Goal: Task Accomplishment & Management: Complete application form

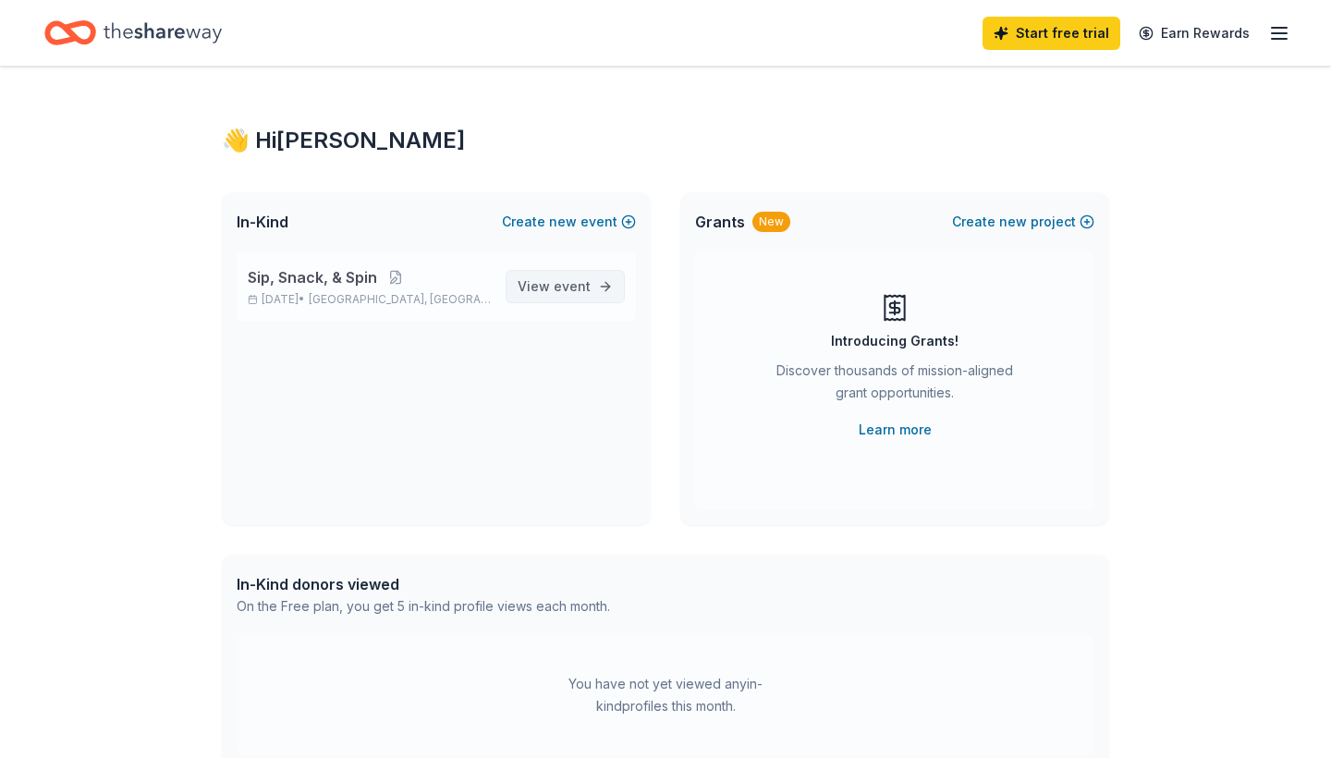
click at [530, 274] on link "View event" at bounding box center [565, 286] width 119 height 33
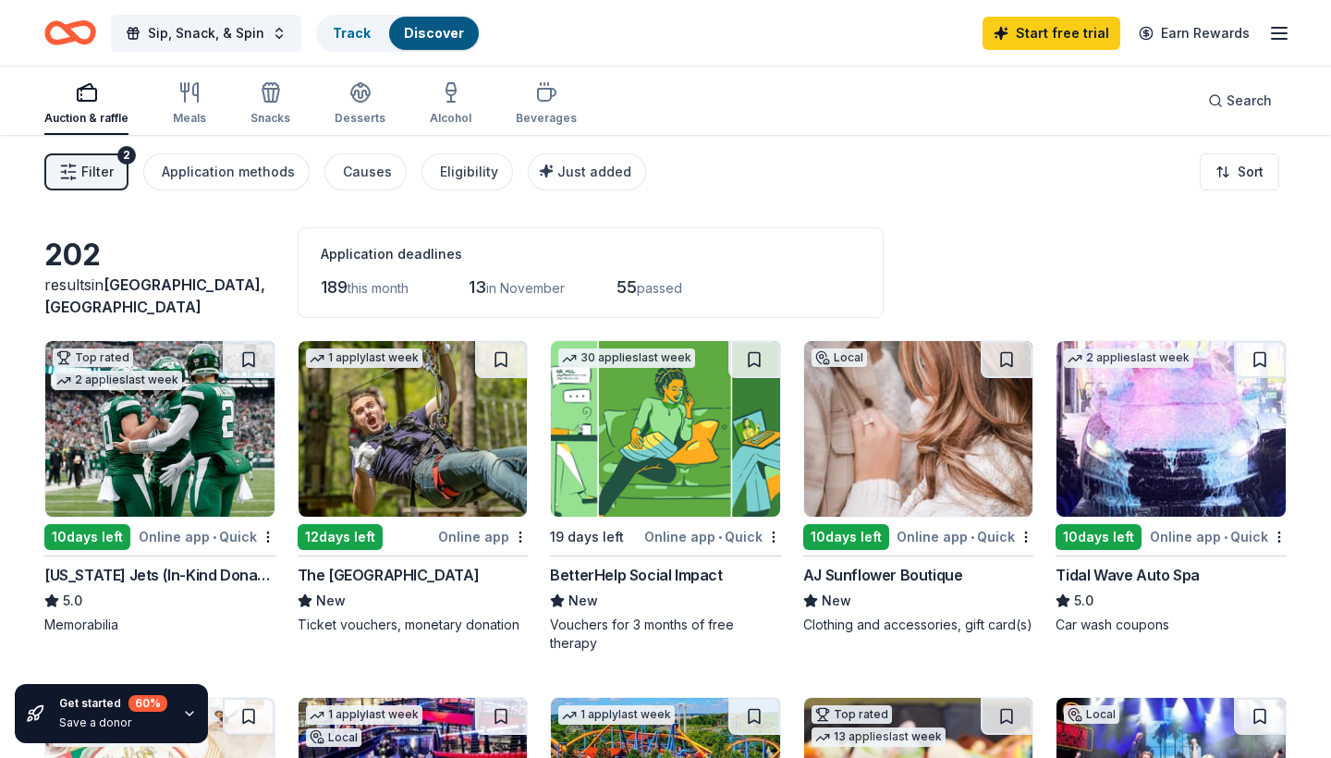
click at [120, 186] on button "Filter 2" at bounding box center [86, 171] width 84 height 37
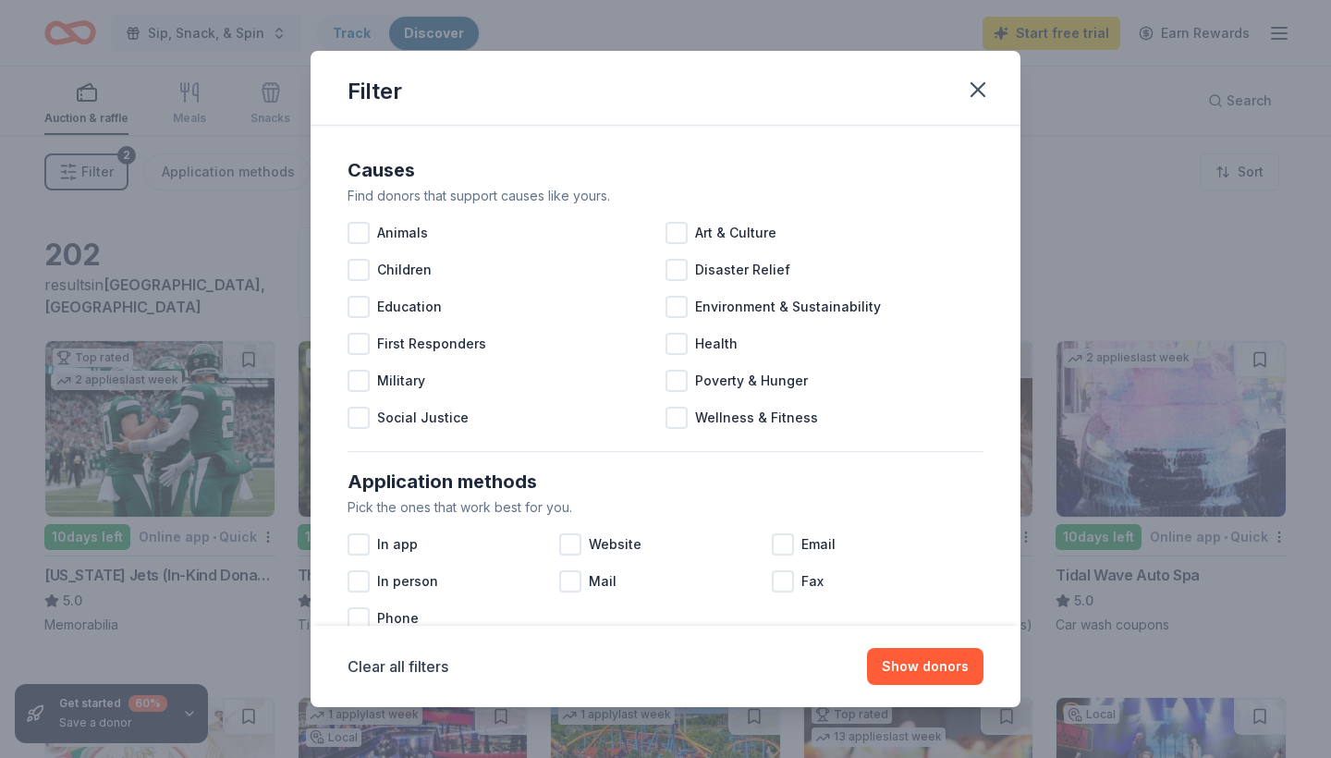
click at [120, 186] on div "Filter Causes Find donors that support causes like yours. Animals Art & Culture…" at bounding box center [665, 379] width 1331 height 758
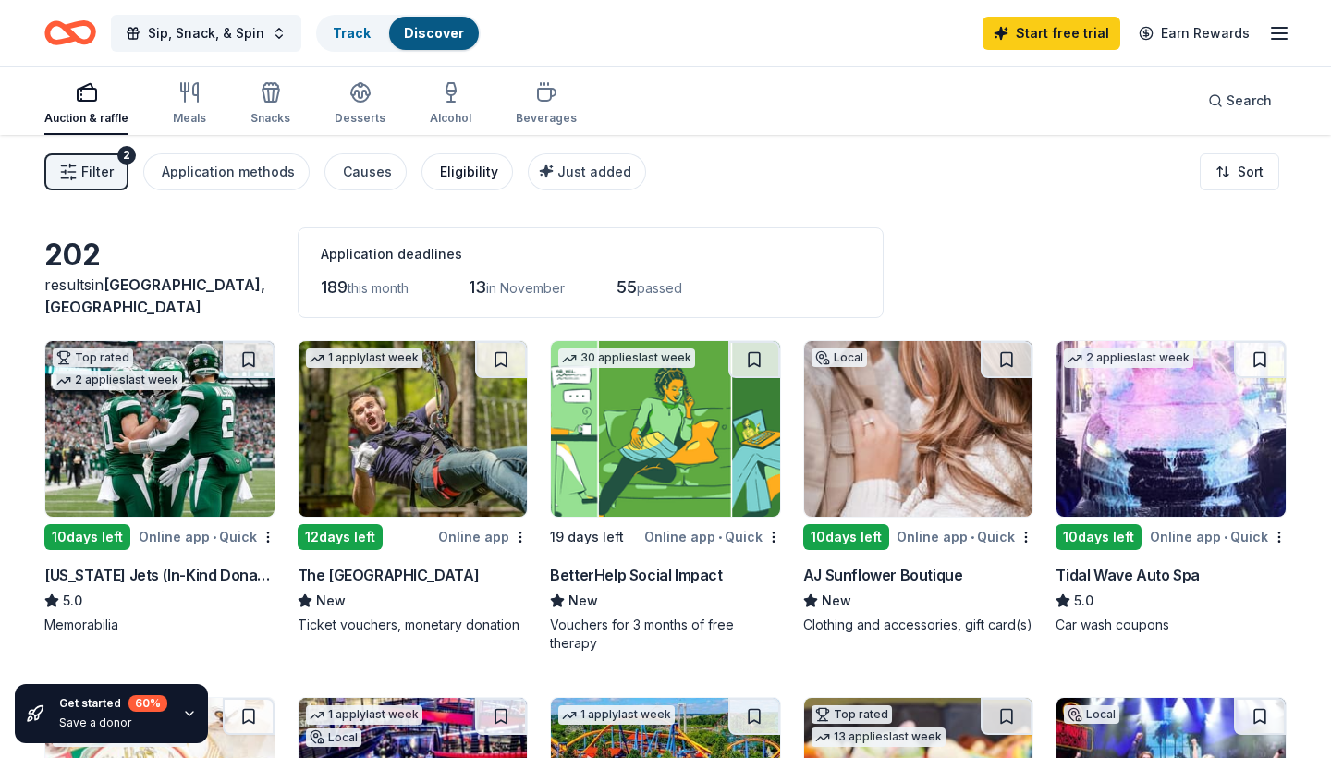
click at [459, 179] on div "Eligibility" at bounding box center [469, 172] width 58 height 22
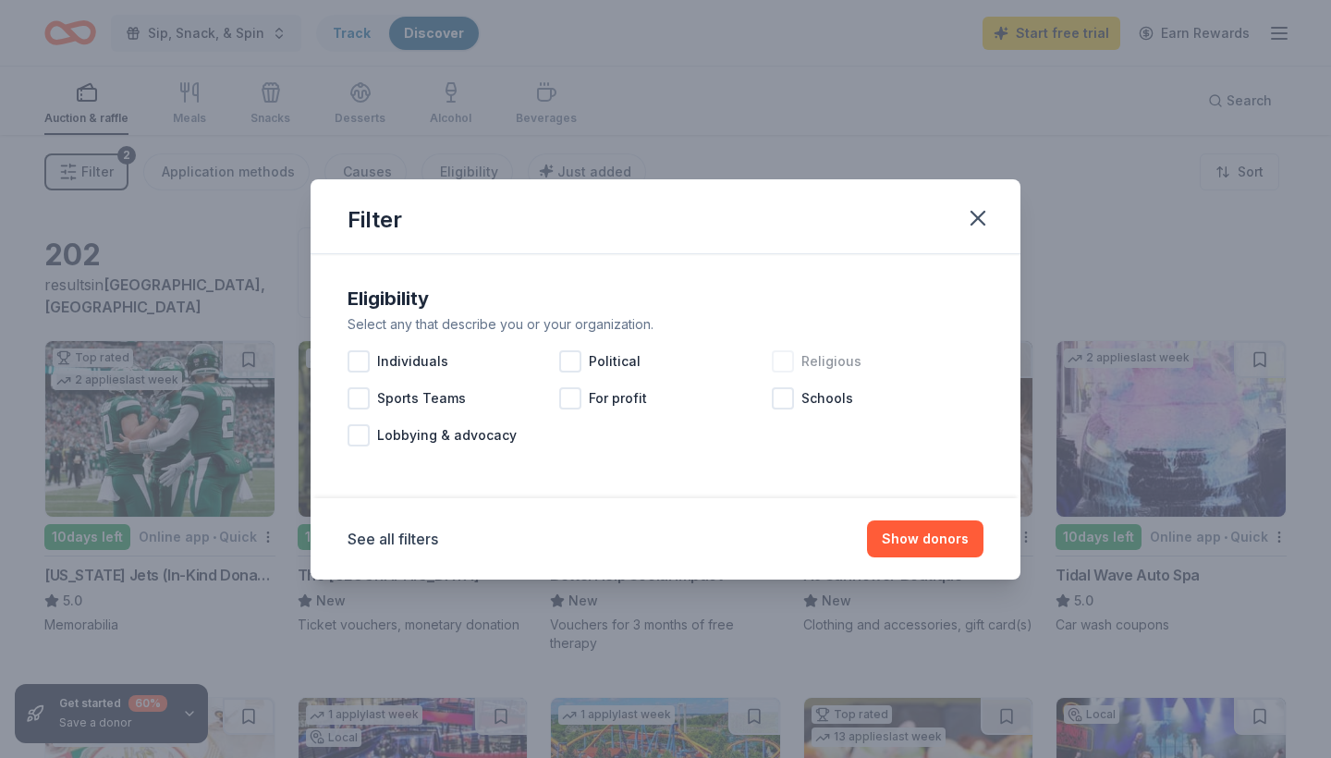
click at [788, 360] on div at bounding box center [783, 361] width 22 height 22
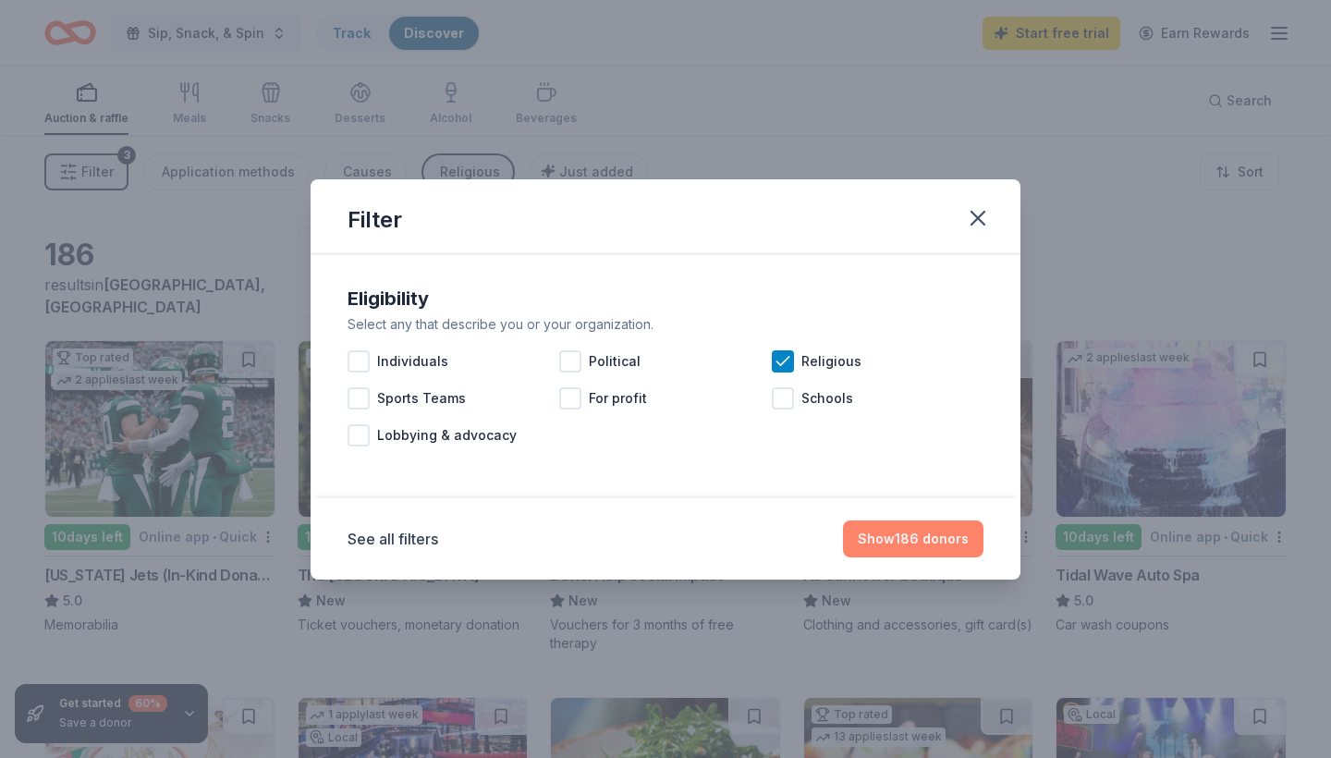
click at [895, 538] on button "Show 186 donors" at bounding box center [913, 538] width 140 height 37
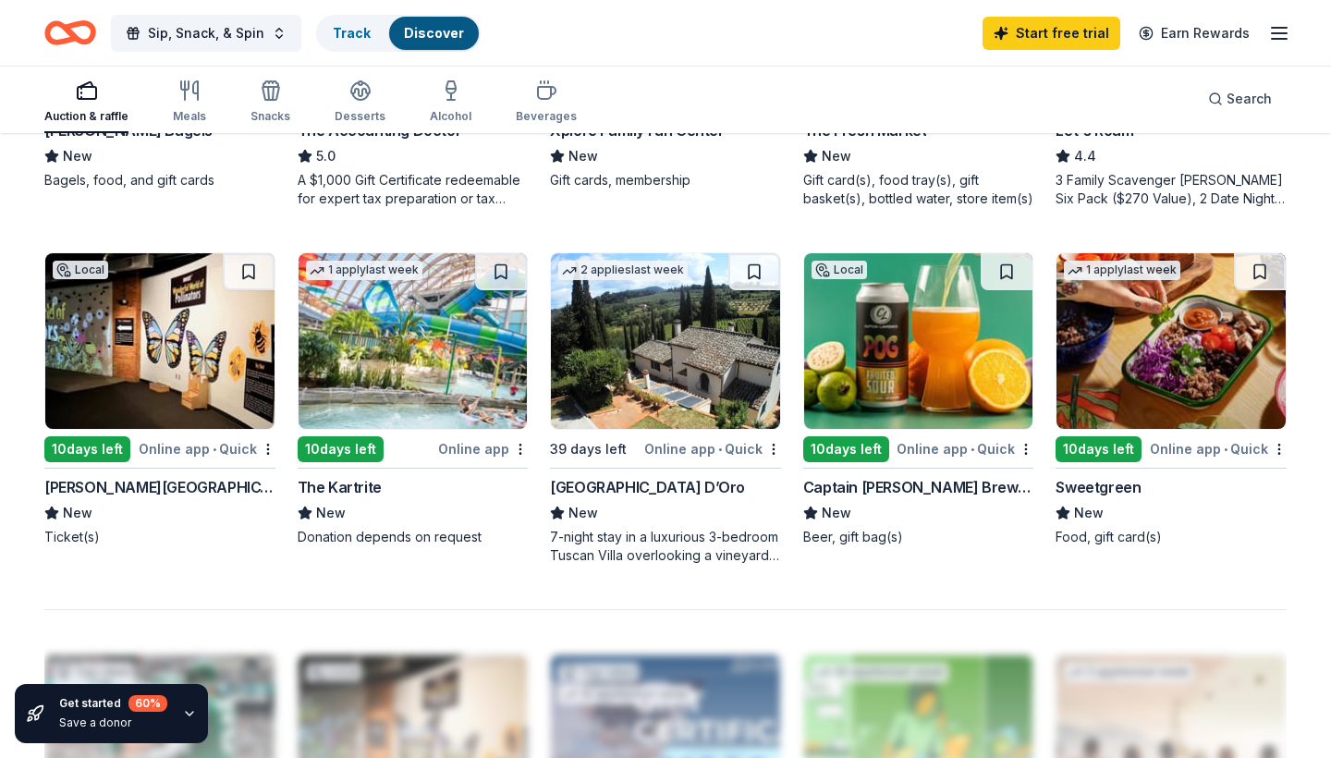
scroll to position [1140, 0]
drag, startPoint x: 1158, startPoint y: 483, endPoint x: 1121, endPoint y: 485, distance: 37.0
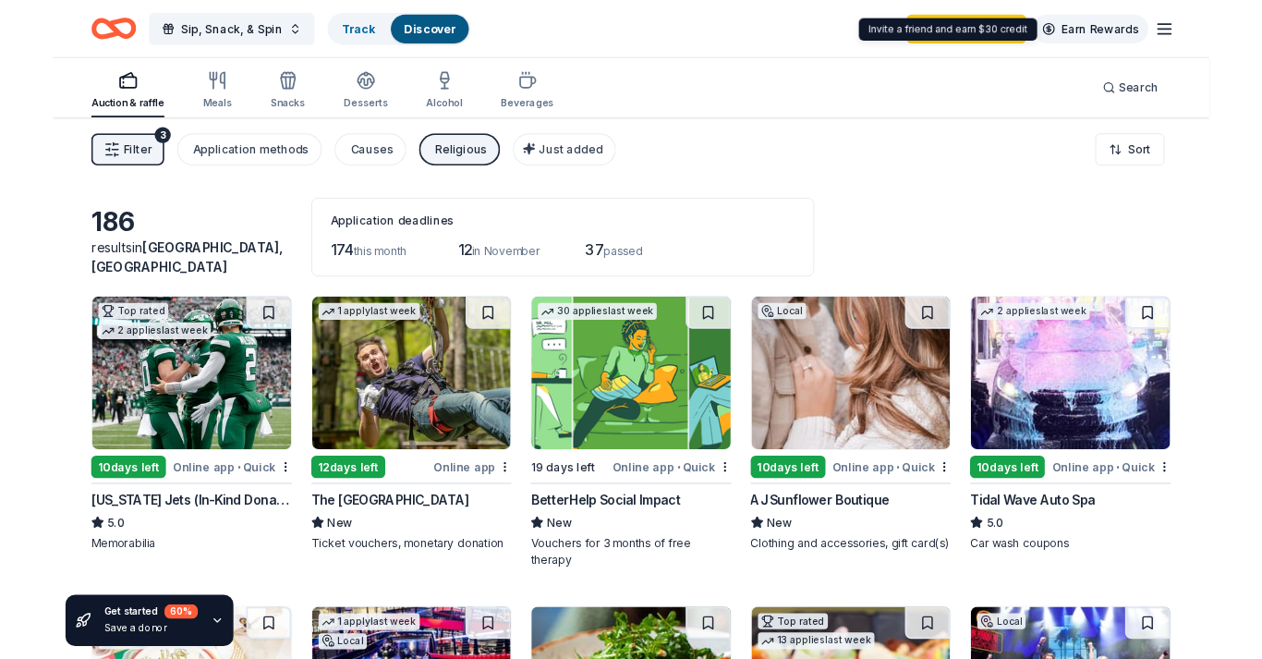
scroll to position [0, 0]
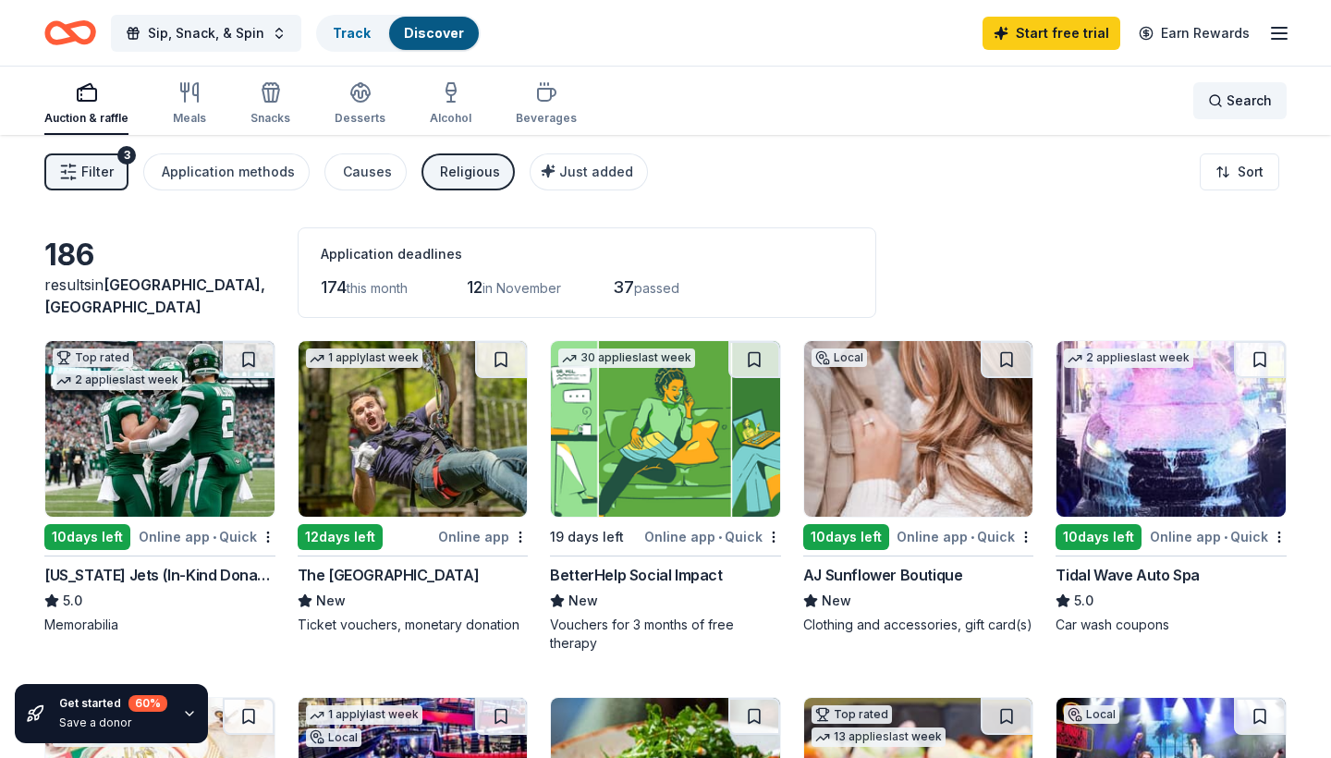
click at [1220, 93] on div "Search" at bounding box center [1240, 101] width 64 height 22
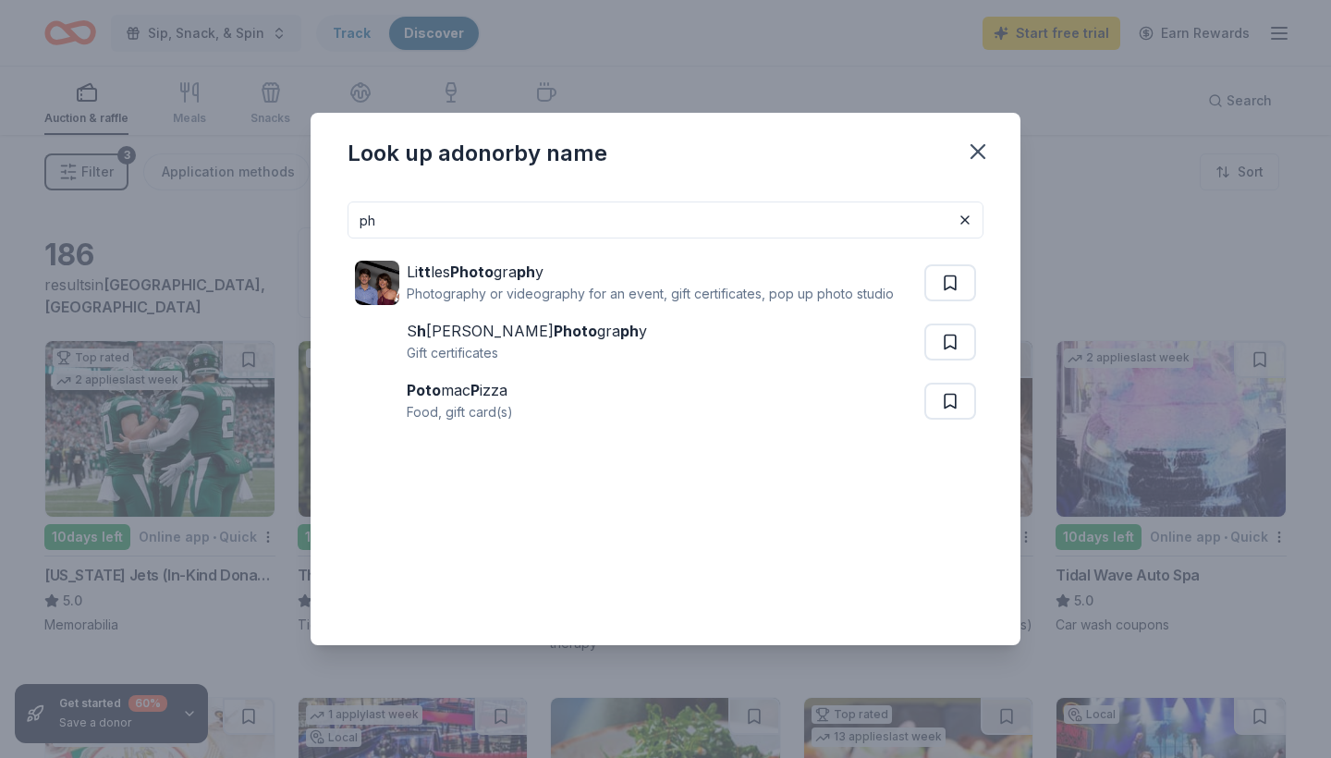
type input "p"
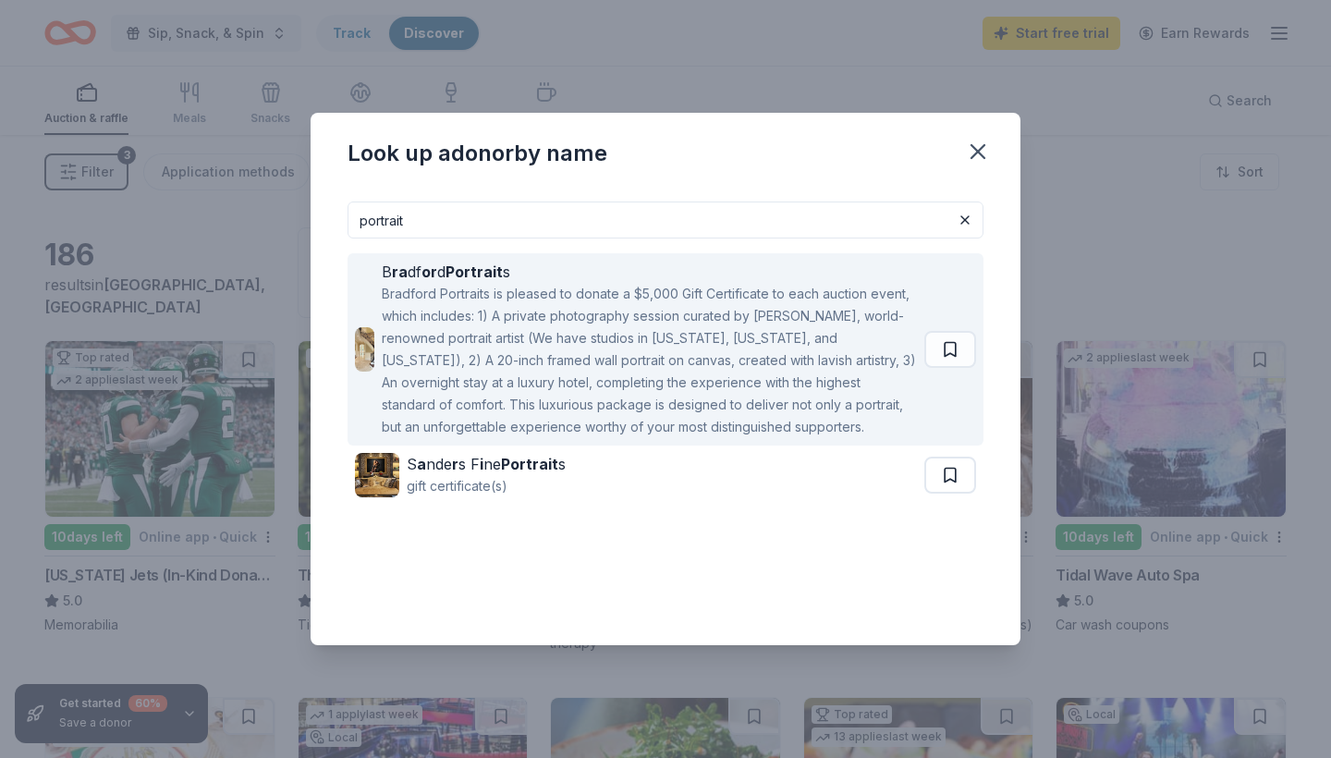
type input "portrait"
click at [506, 313] on div "Bradford Portraits is pleased to donate a $5,000 Gift Certificate to each aucti…" at bounding box center [649, 360] width 535 height 155
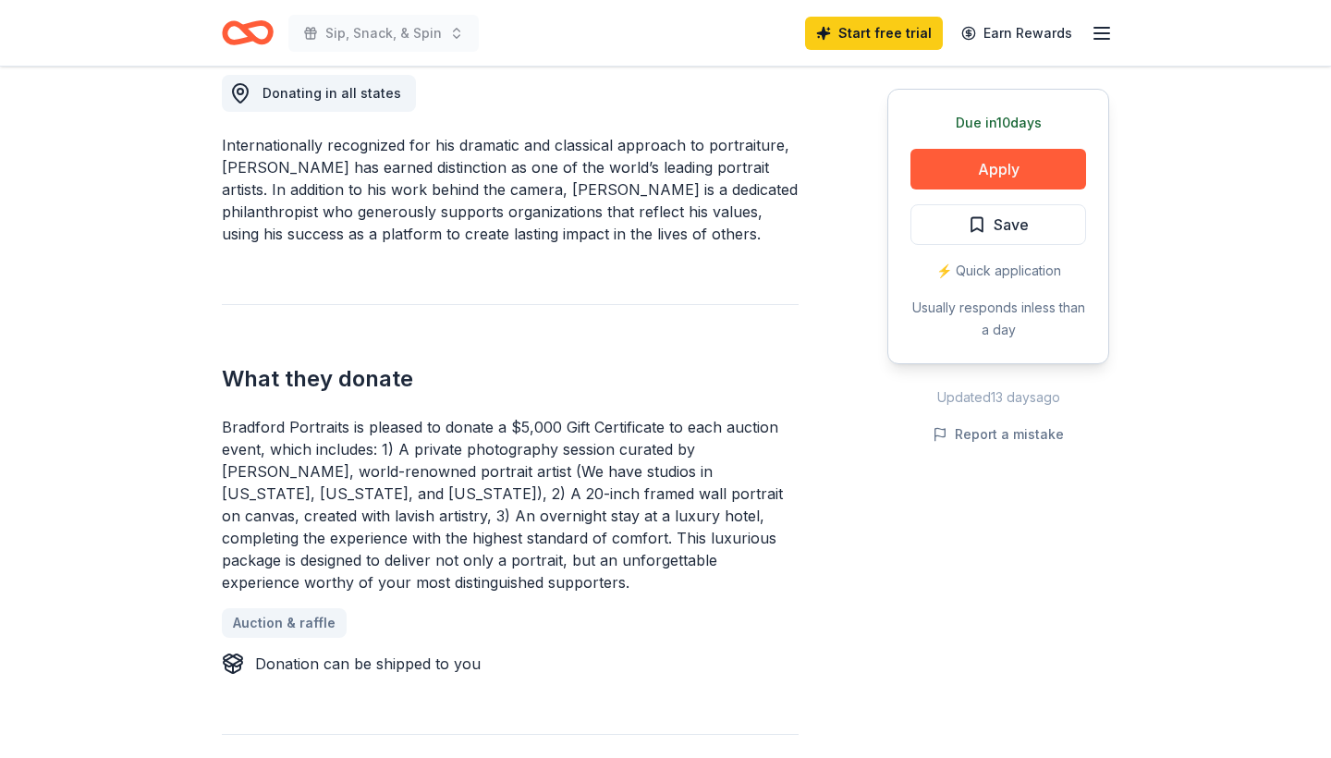
scroll to position [539, 0]
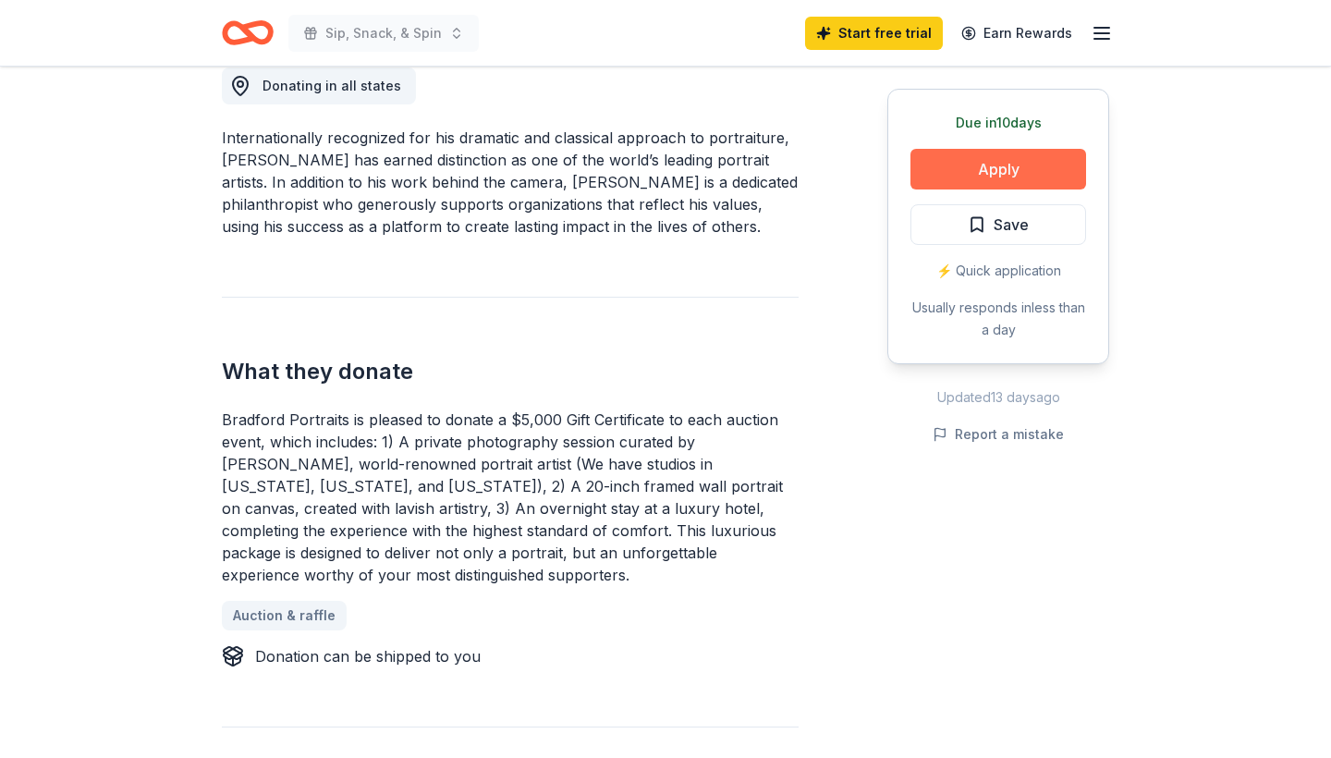
click at [993, 163] on button "Apply" at bounding box center [998, 169] width 176 height 41
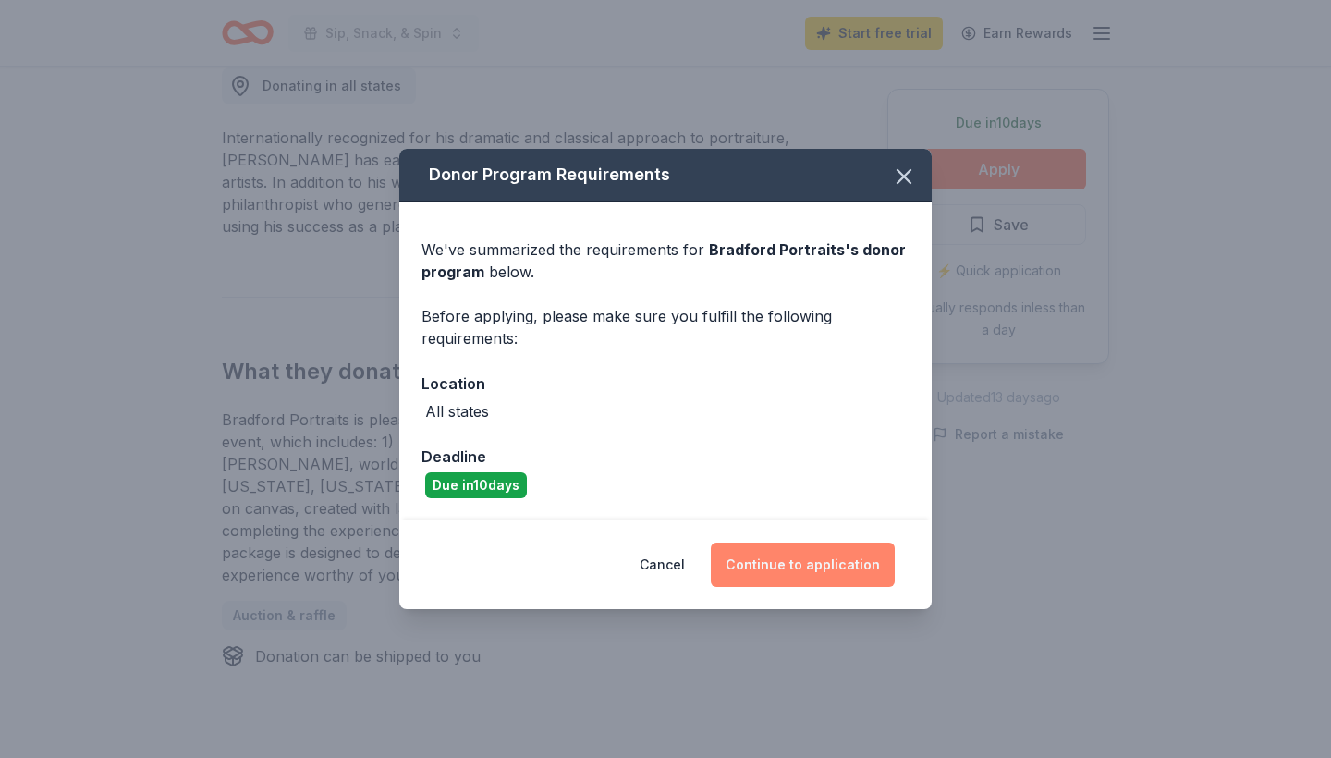
click at [799, 571] on button "Continue to application" at bounding box center [803, 565] width 184 height 44
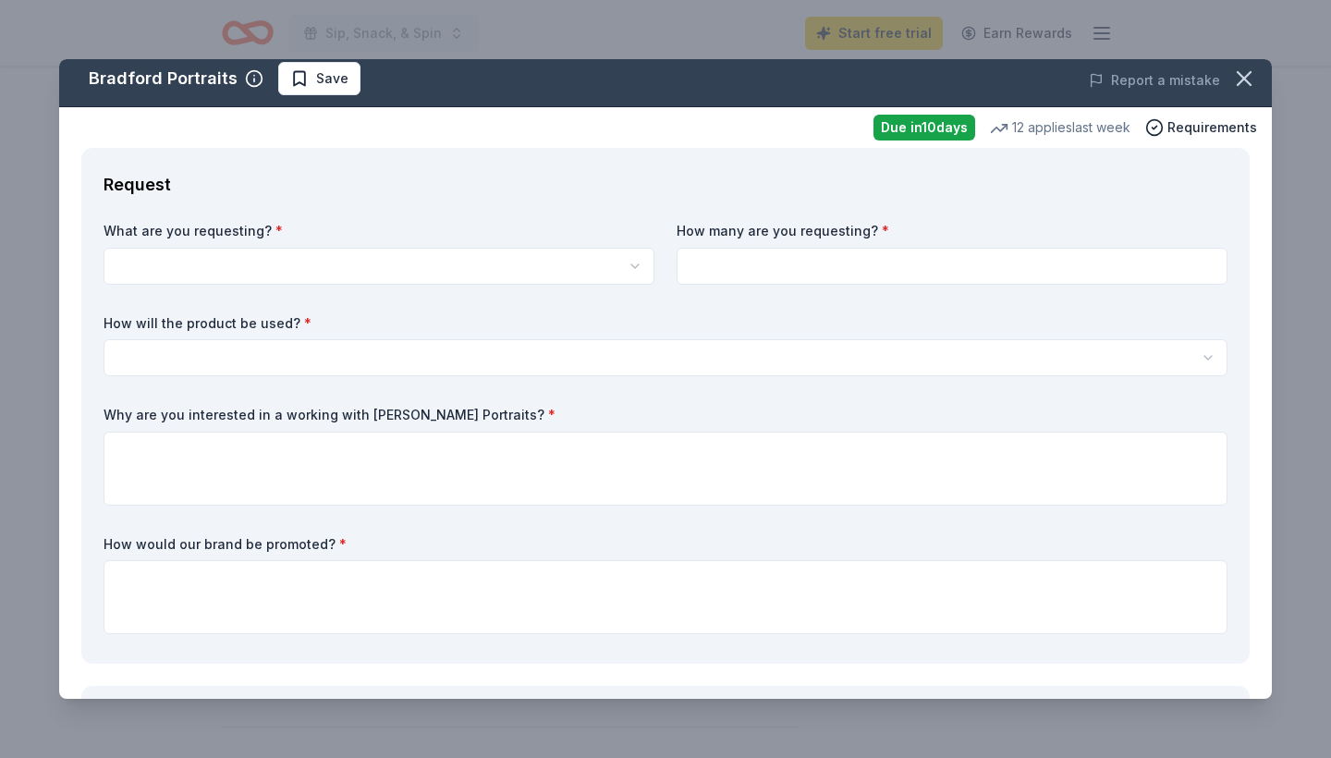
scroll to position [11, 0]
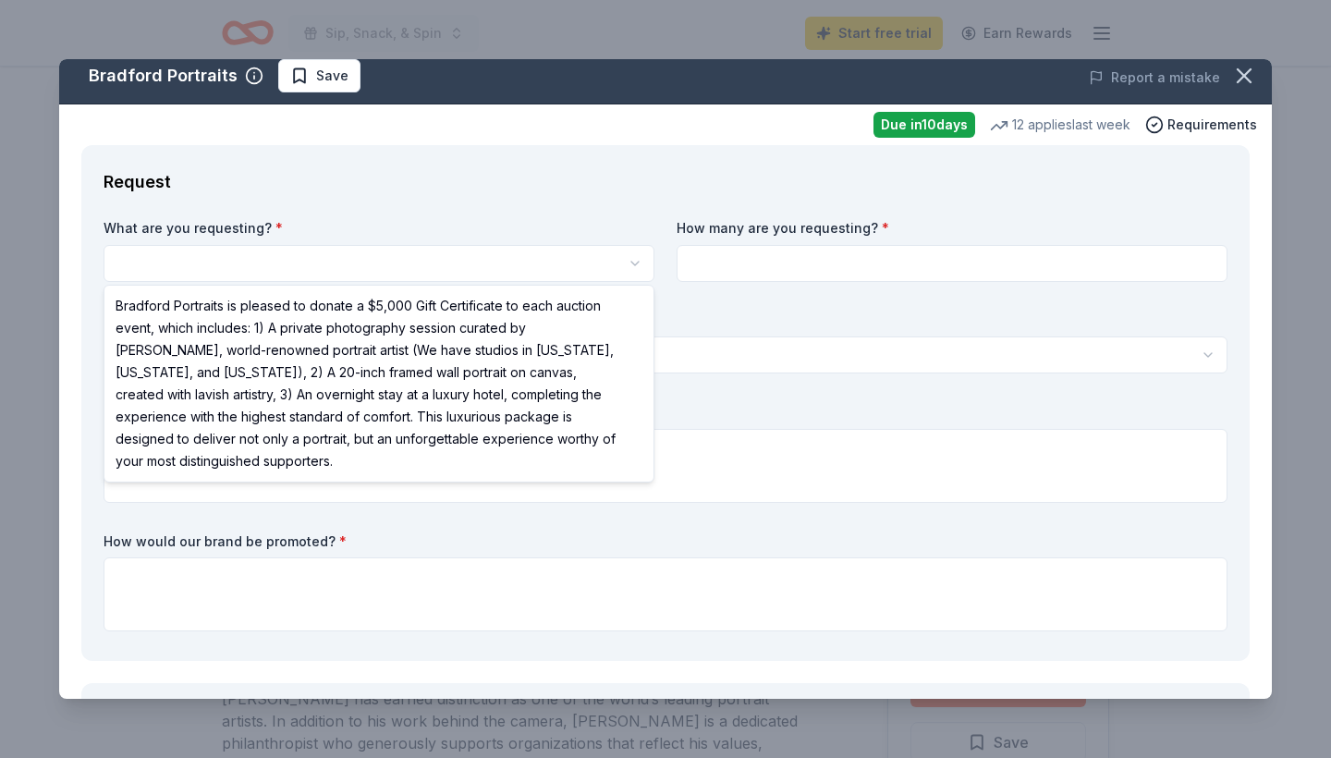
click at [544, 278] on html "Sip, Snack, & Spin Start free trial Earn Rewards Due [DATE] Share Bradford Port…" at bounding box center [665, 379] width 1331 height 758
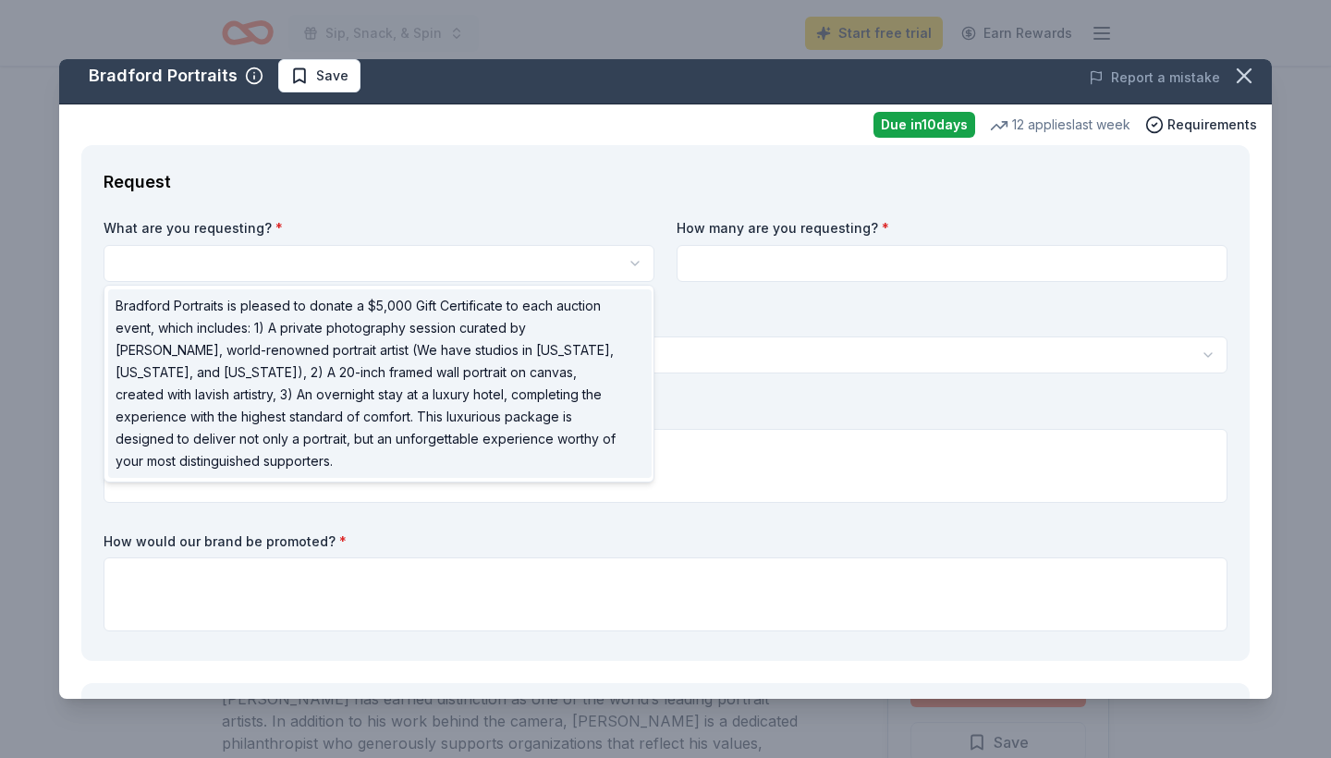
select select "Bradford Portraits is pleased to donate a $5,000 Gift Certificate to each aucti…"
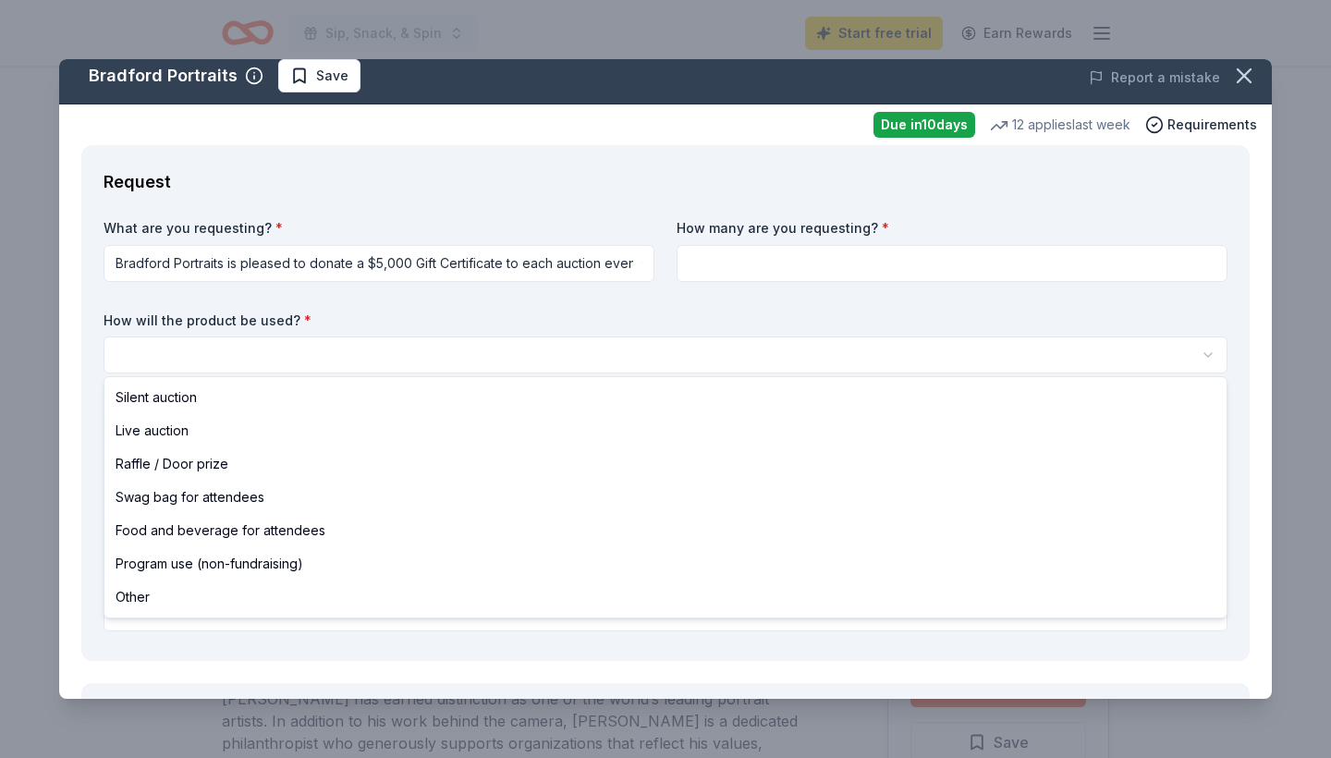
click at [474, 339] on html "Sip, Snack, & Spin Start free trial Earn Rewards Due [DATE] Share Bradford Port…" at bounding box center [665, 379] width 1331 height 758
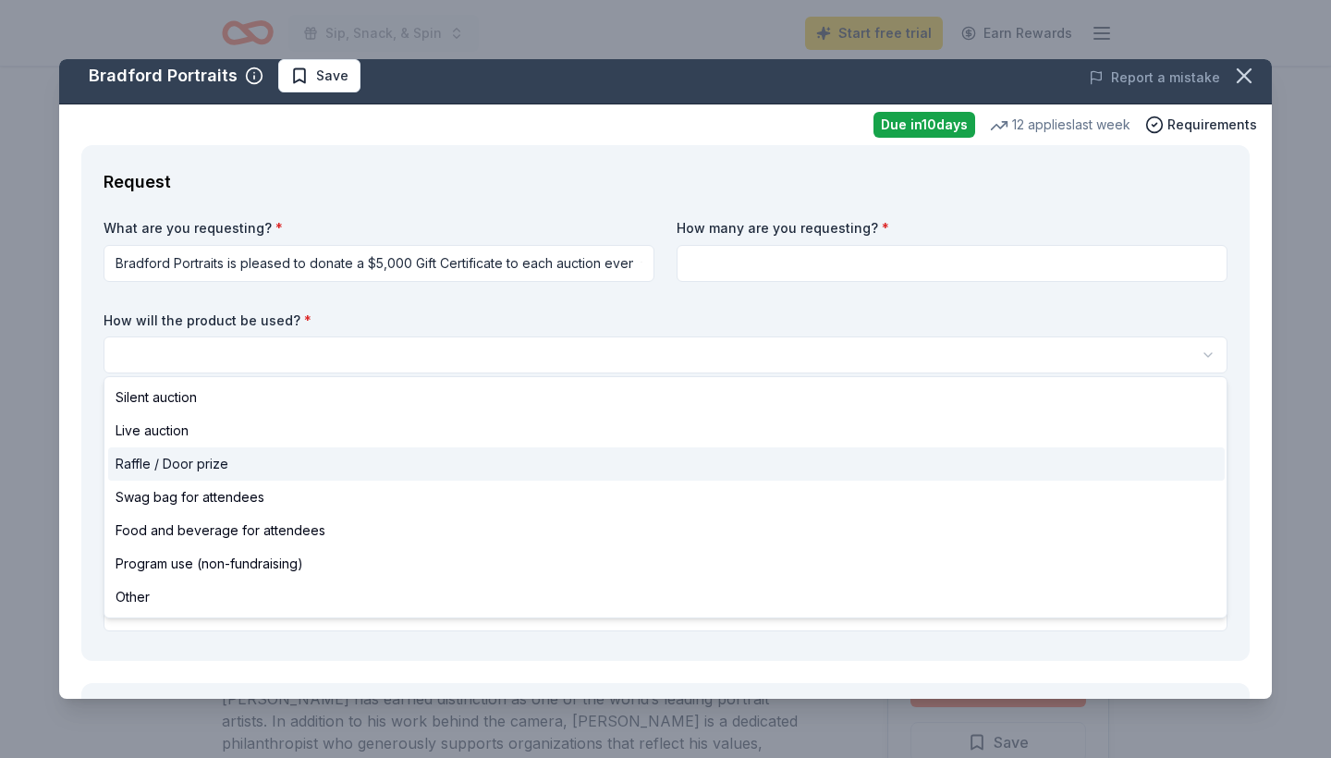
select select "raffleDoorPrize"
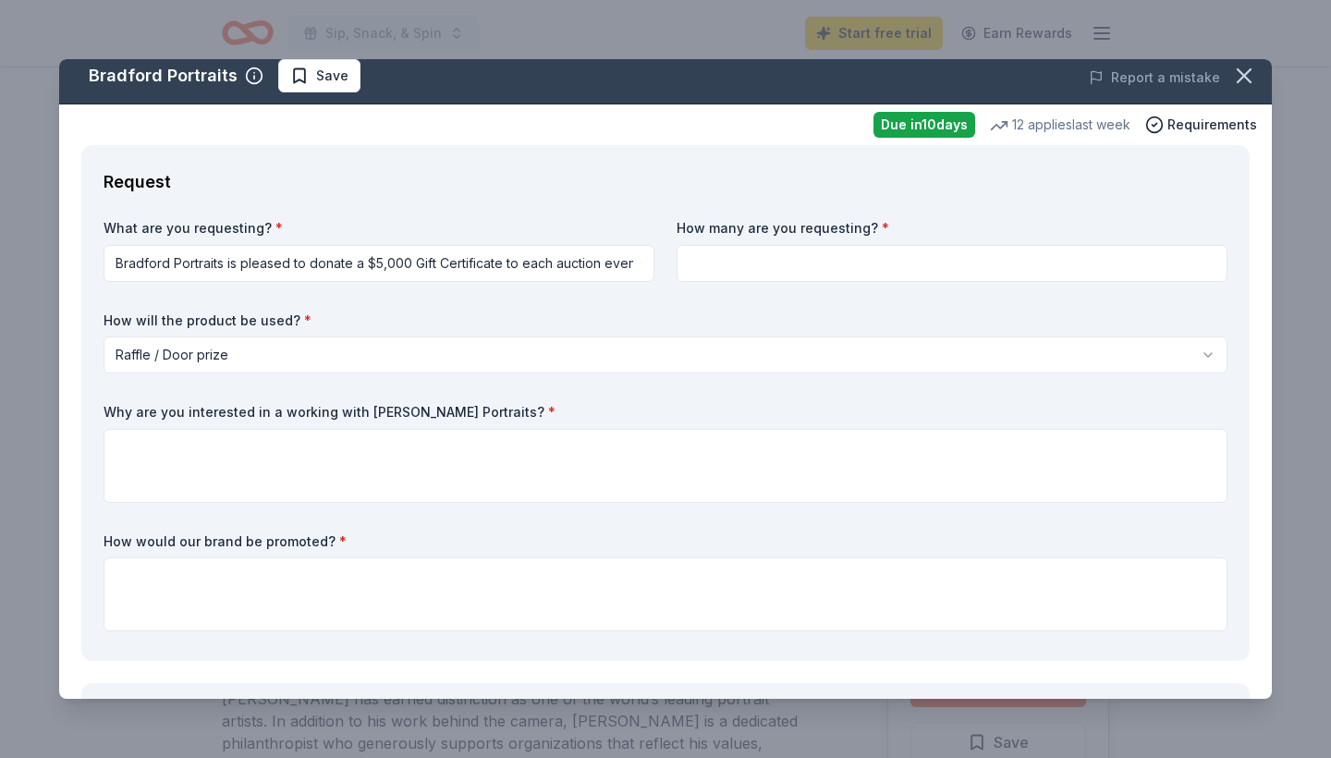
click at [750, 274] on input at bounding box center [952, 263] width 551 height 37
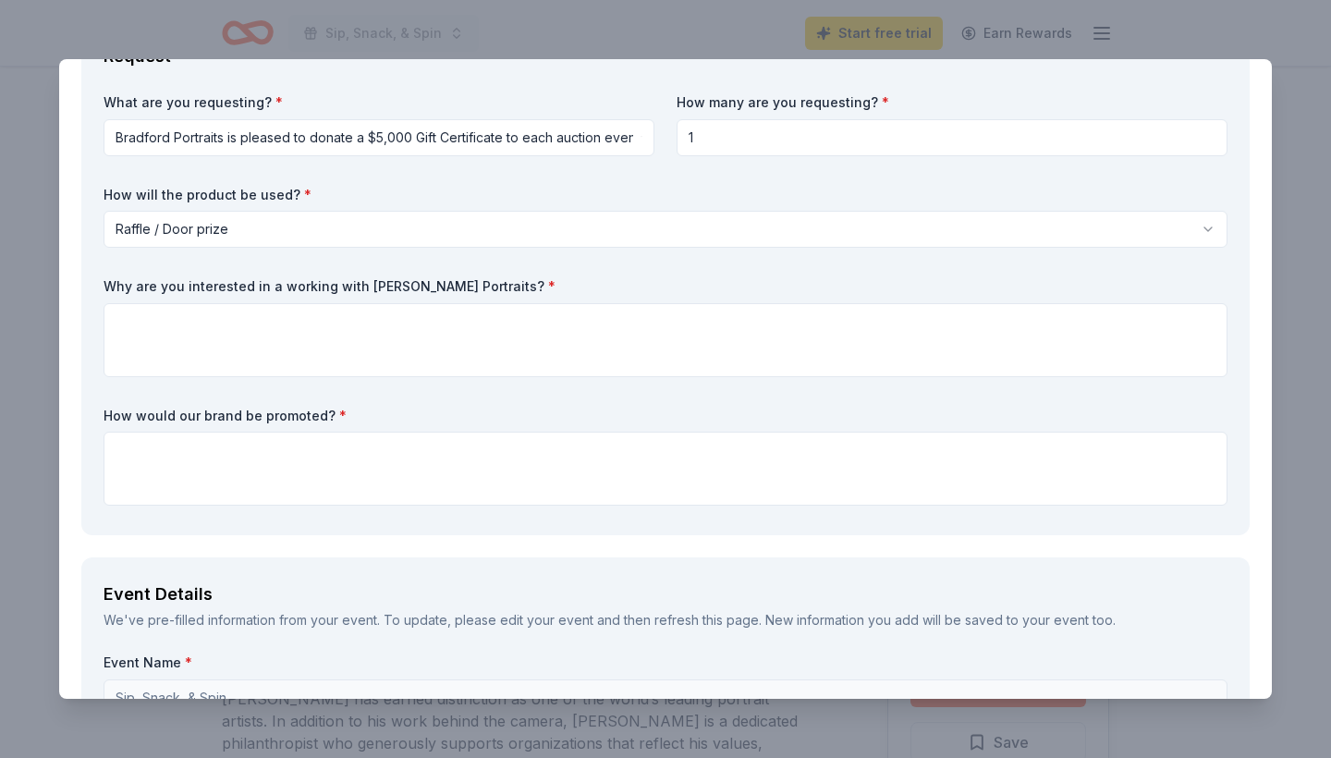
scroll to position [120, 0]
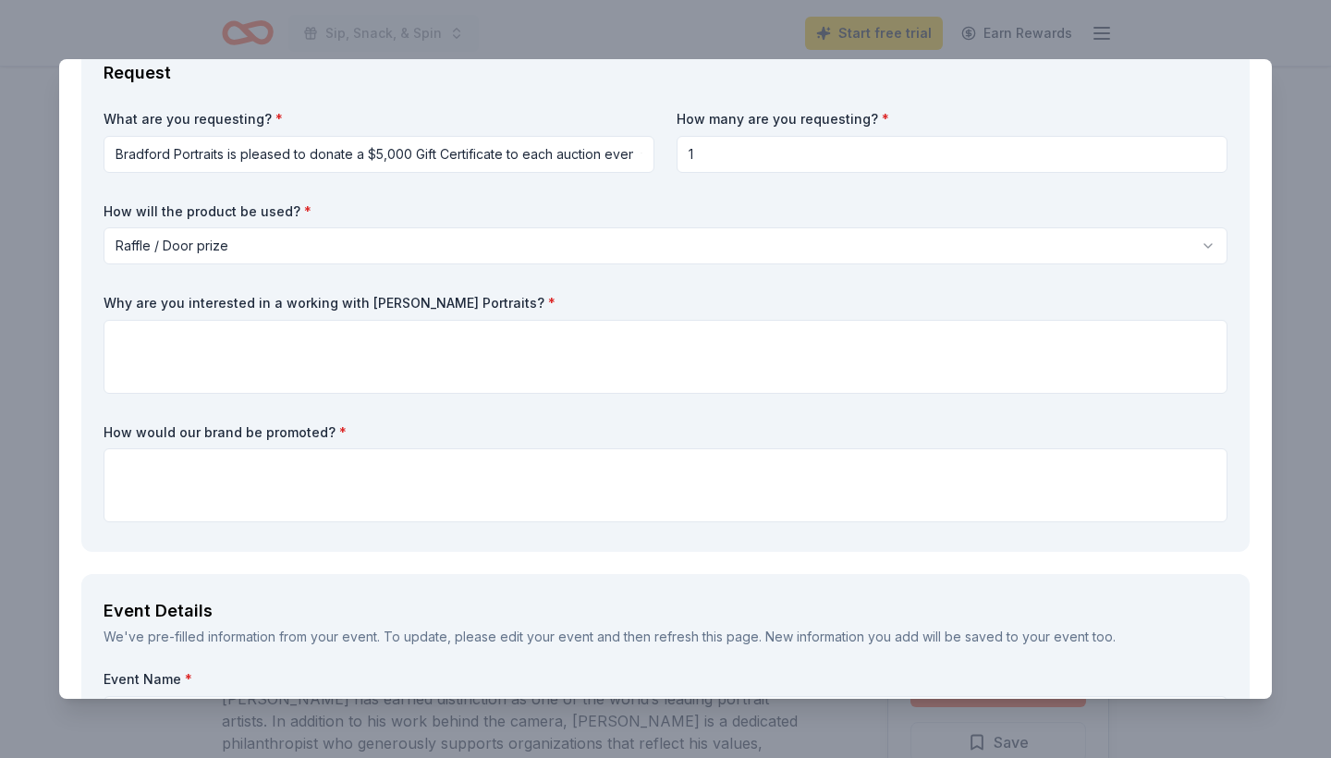
type input "1"
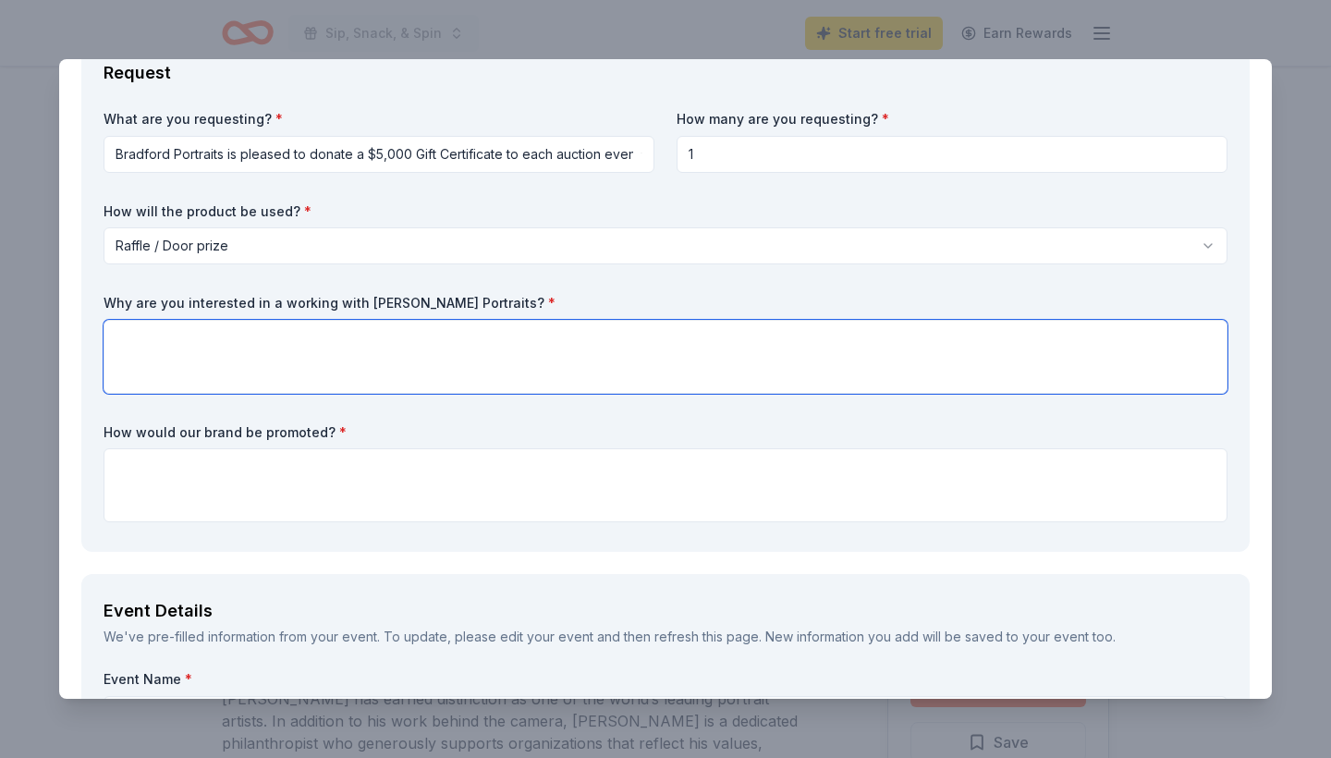
click at [579, 366] on textarea at bounding box center [666, 357] width 1124 height 74
click at [574, 348] on textarea at bounding box center [666, 357] width 1124 height 74
paste textarea "We are a volunteer organization dedicated to supporting the [DEMOGRAPHIC_DATA] …"
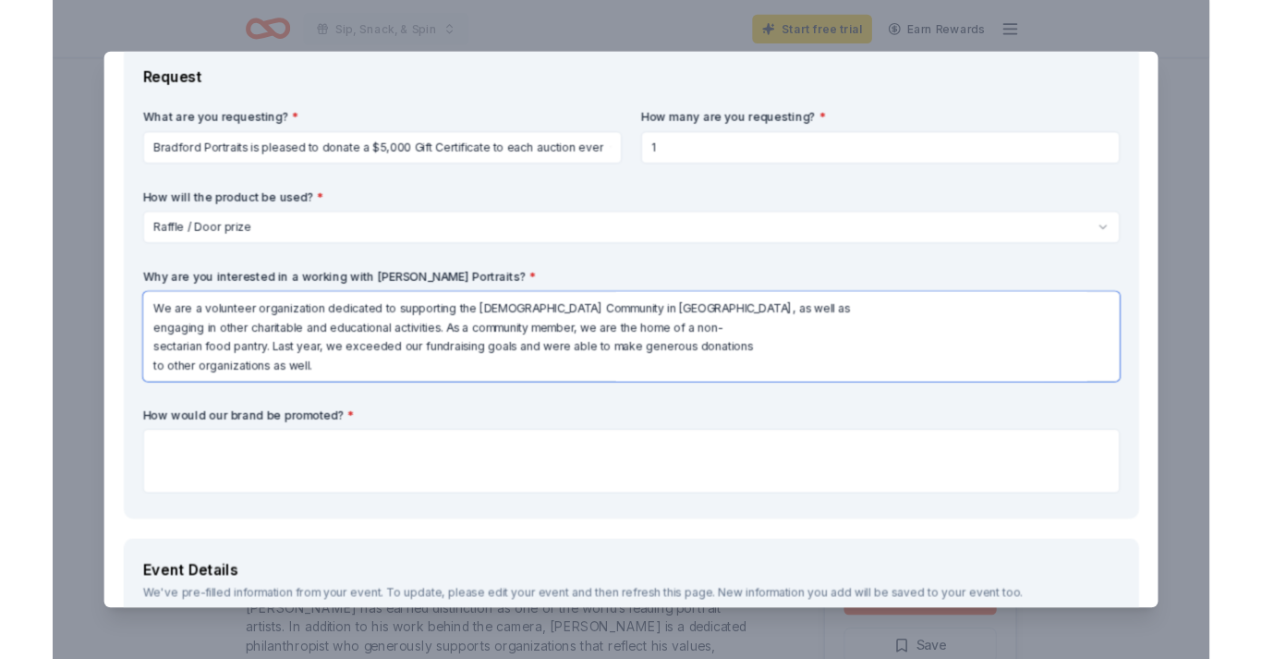
scroll to position [0, 0]
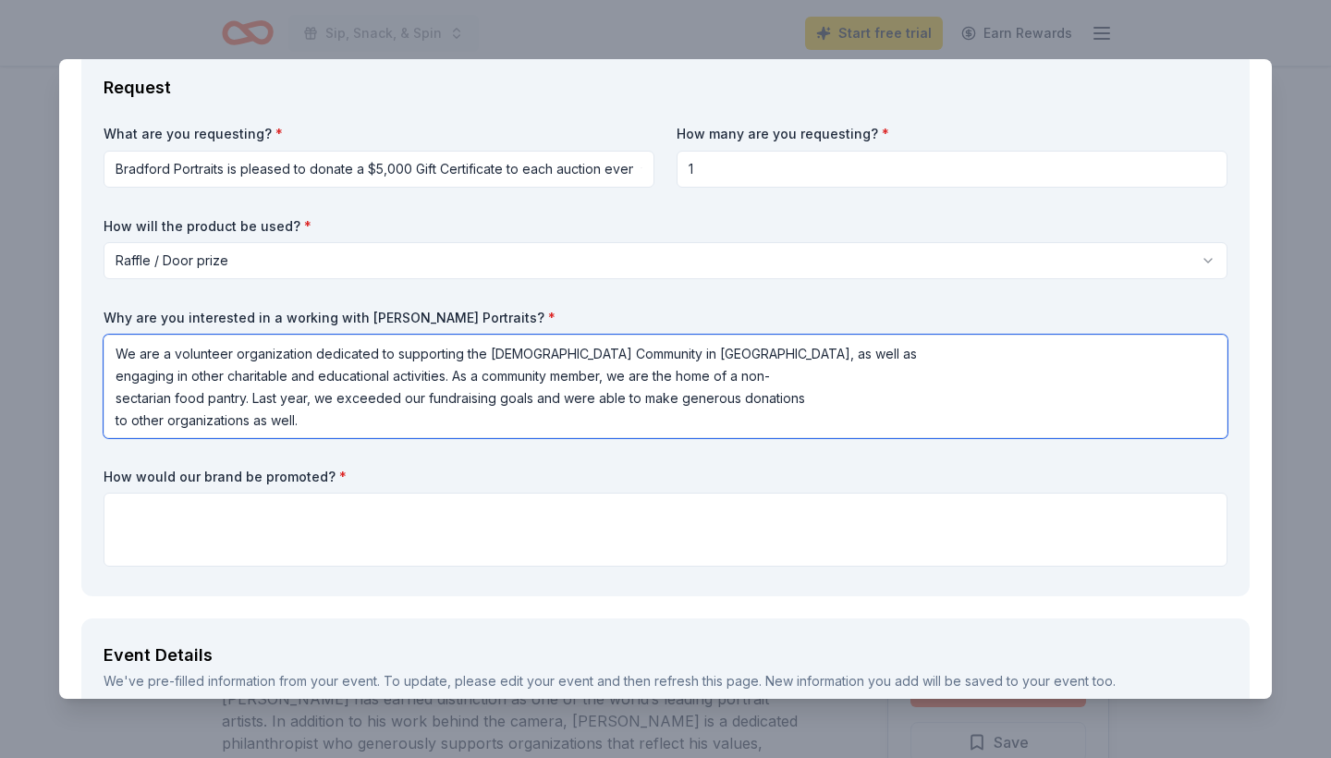
type textarea "We are a volunteer organization dedicated to supporting the [DEMOGRAPHIC_DATA] …"
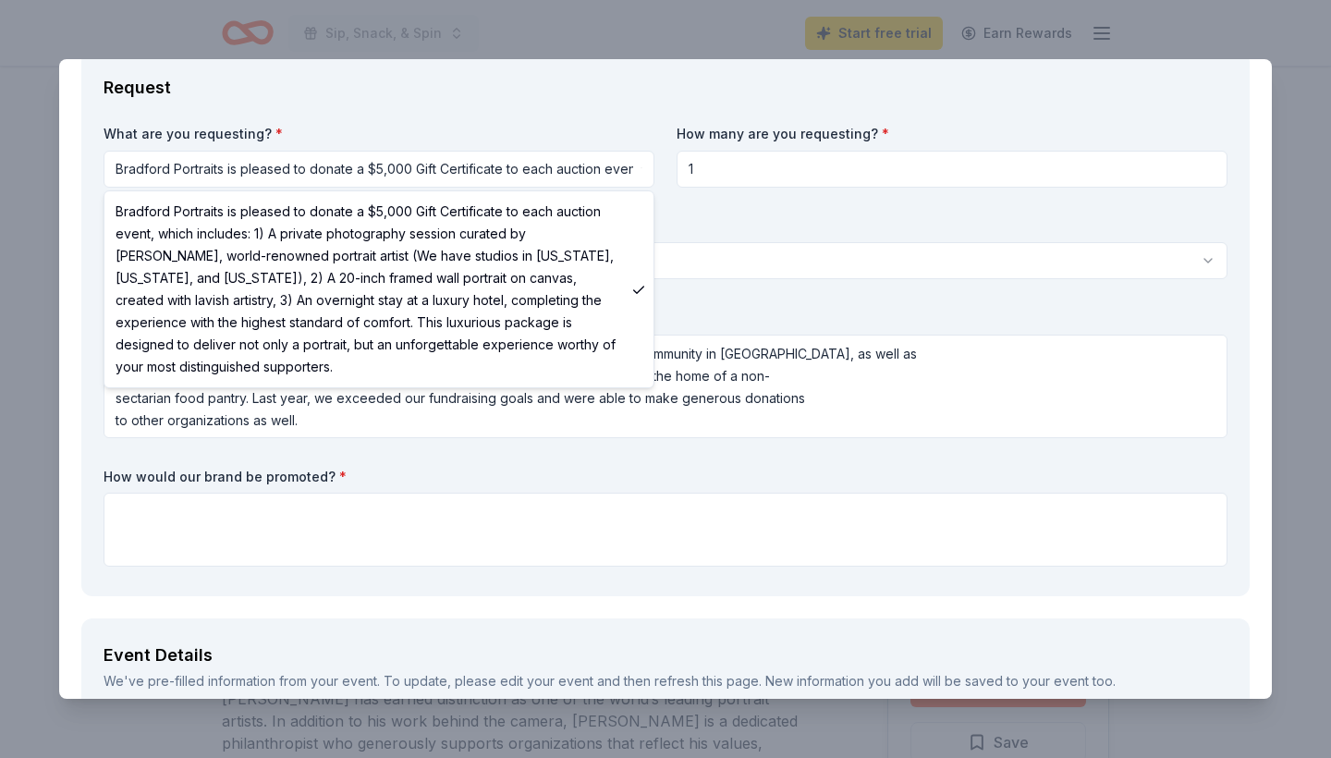
click at [514, 173] on html "Sip, Snack, & Spin Start free trial Earn Rewards Due [DATE] Share Bradford Port…" at bounding box center [665, 379] width 1331 height 758
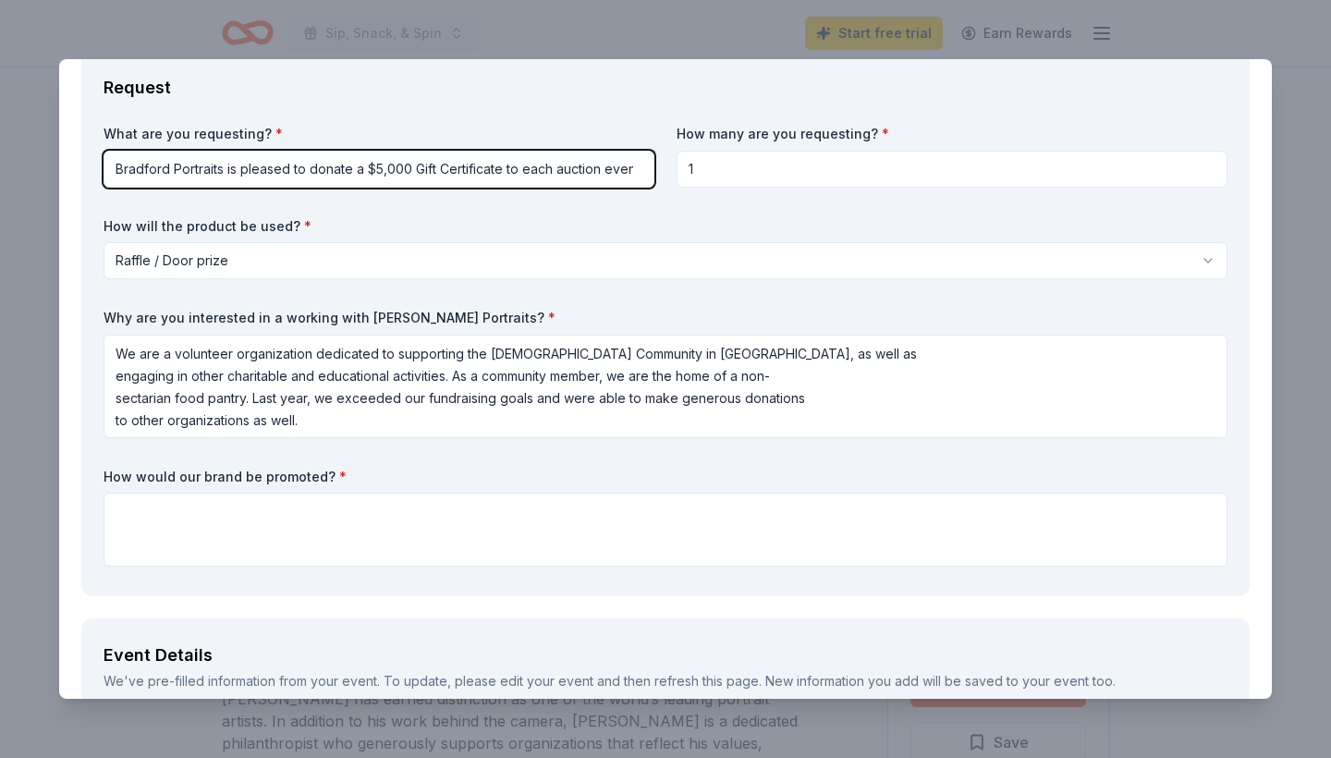
click at [514, 173] on html "Sip, Snack, & Spin Start free trial Earn Rewards Due [DATE] Share Bradford Port…" at bounding box center [665, 379] width 1331 height 758
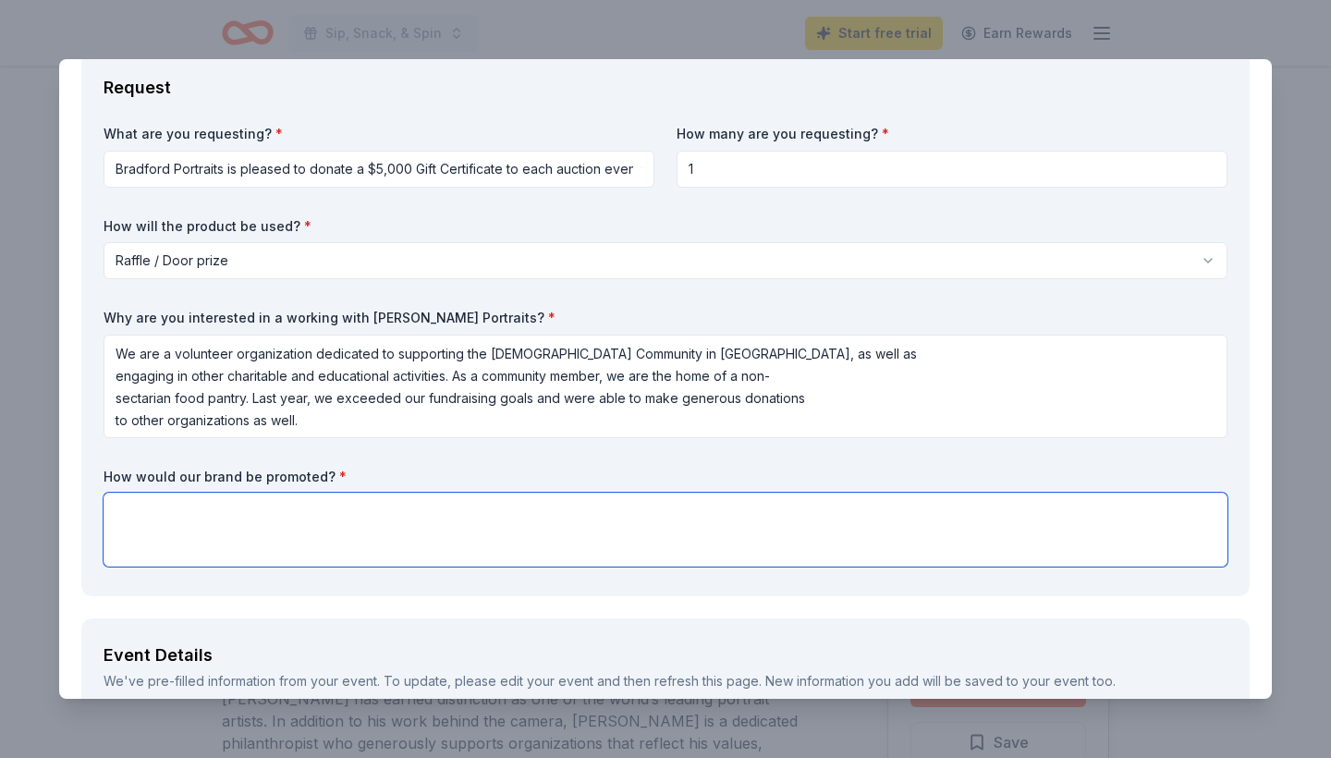
click at [571, 507] on textarea at bounding box center [666, 530] width 1124 height 74
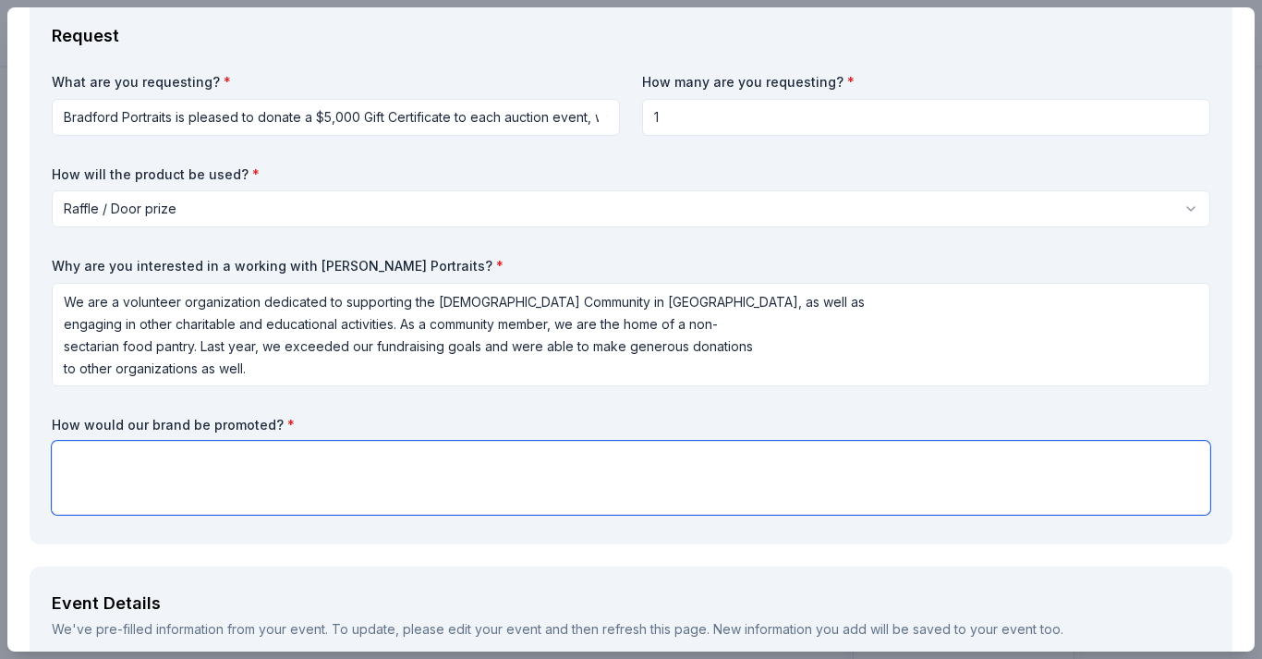
paste textarea "We plan to include a raffle for gift cards, merchandise, and services generousl…"
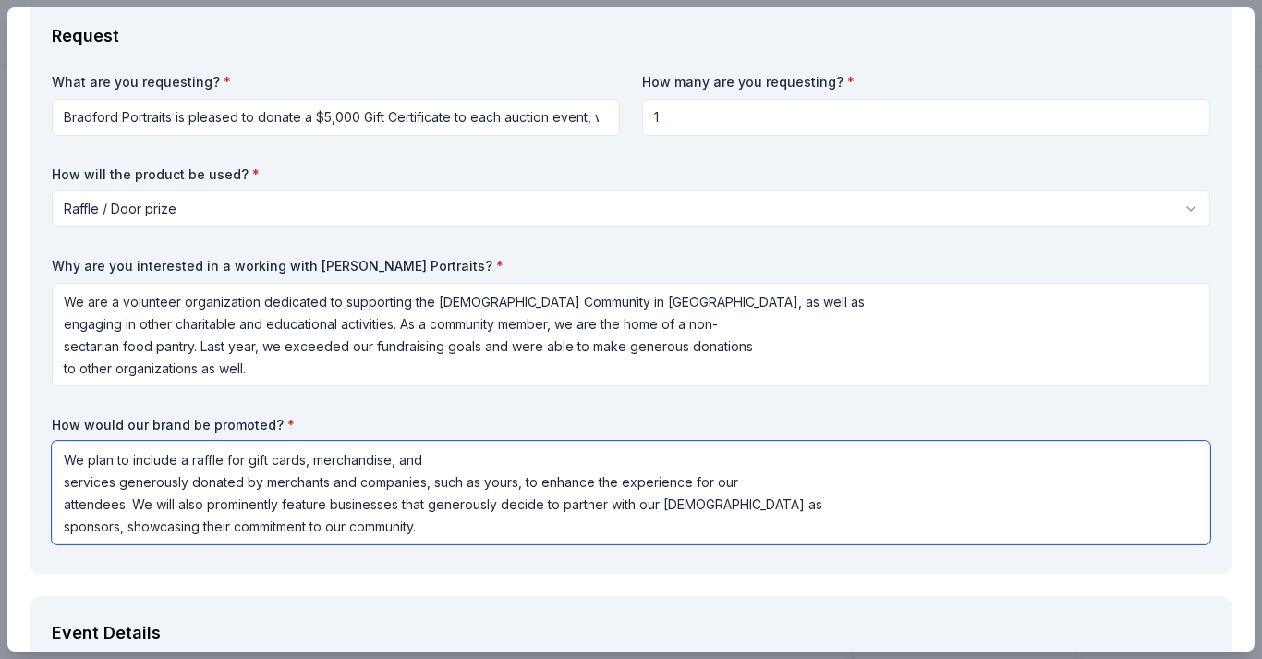
click at [60, 482] on textarea "We plan to include a raffle for gift cards, merchandise, and services generousl…" at bounding box center [631, 493] width 1159 height 104
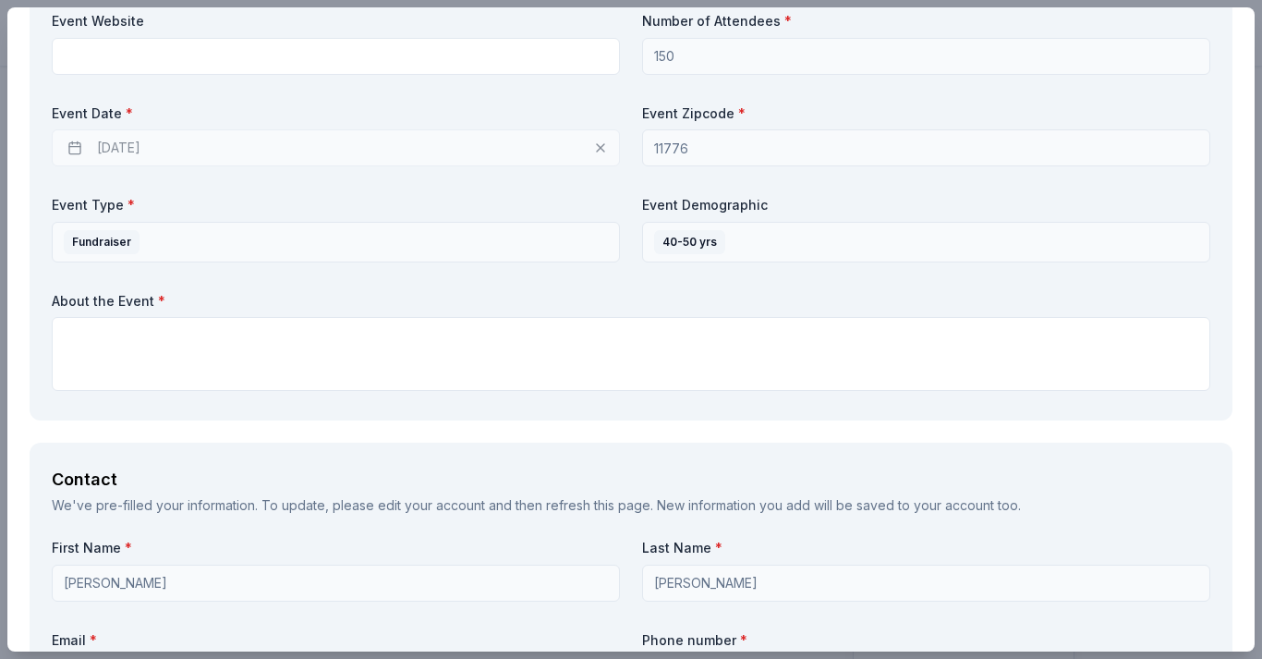
scroll to position [807, 0]
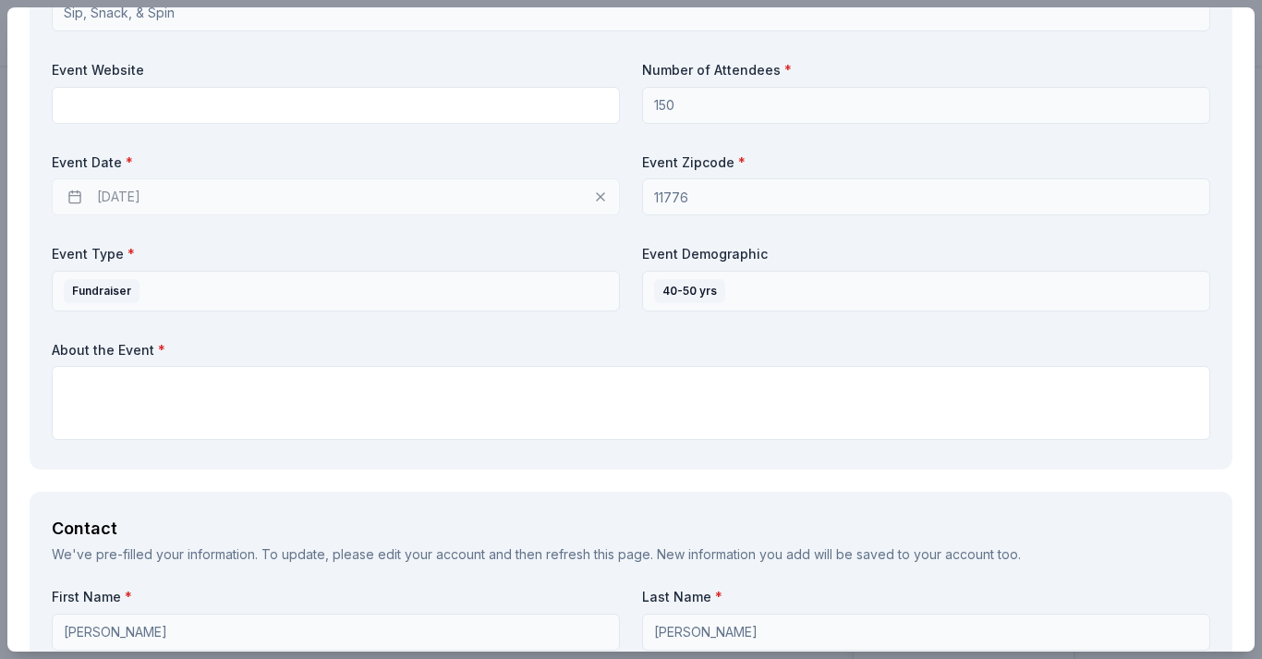
type textarea "We plan to include a raffle for gift cards, merchandise, and services generousl…"
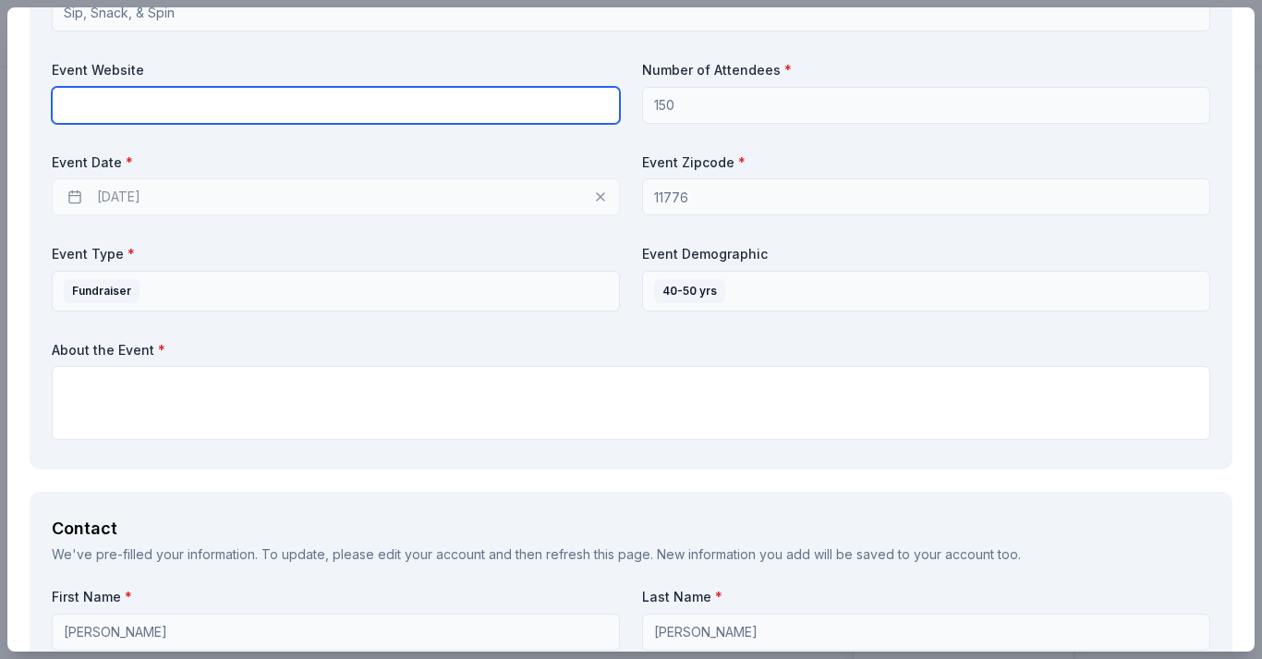
click at [274, 105] on input "text" at bounding box center [336, 105] width 568 height 37
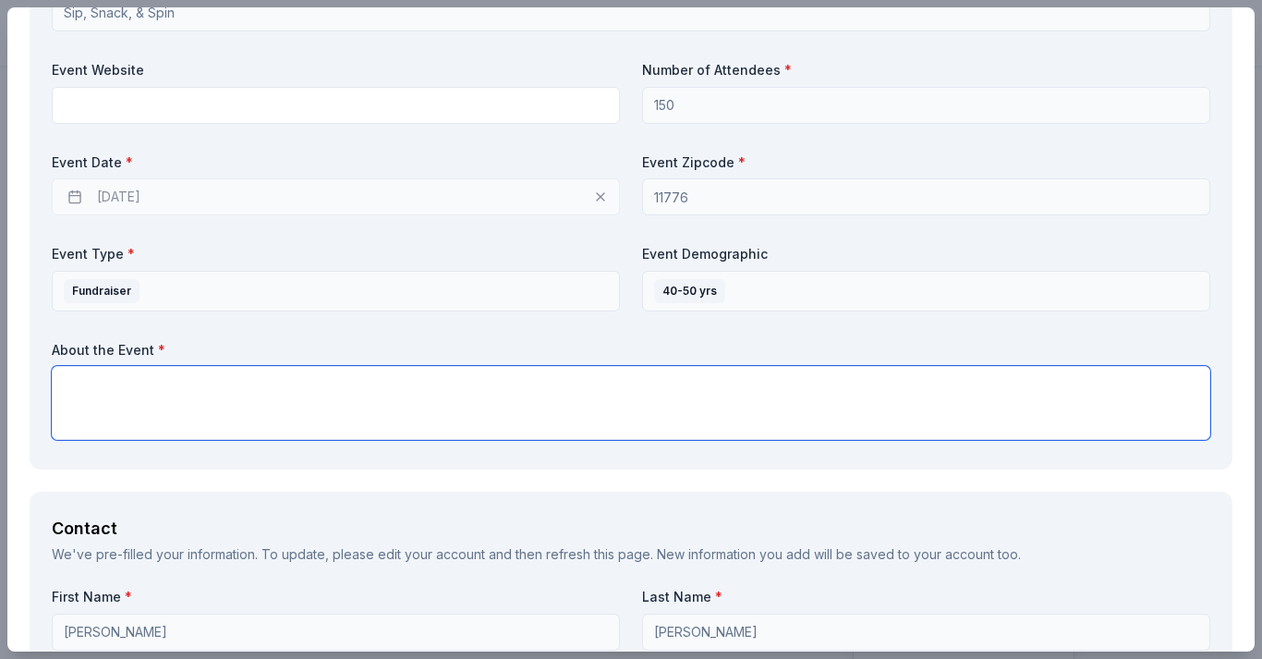
click at [380, 374] on textarea at bounding box center [631, 403] width 1159 height 74
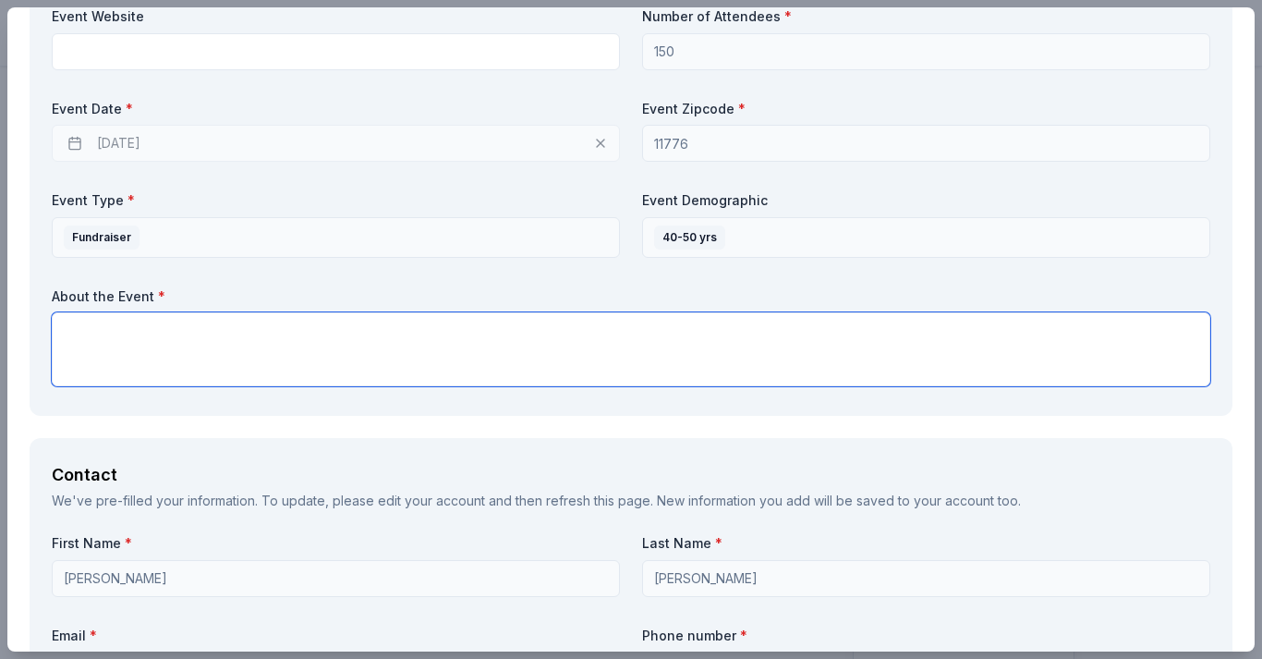
scroll to position [865, 0]
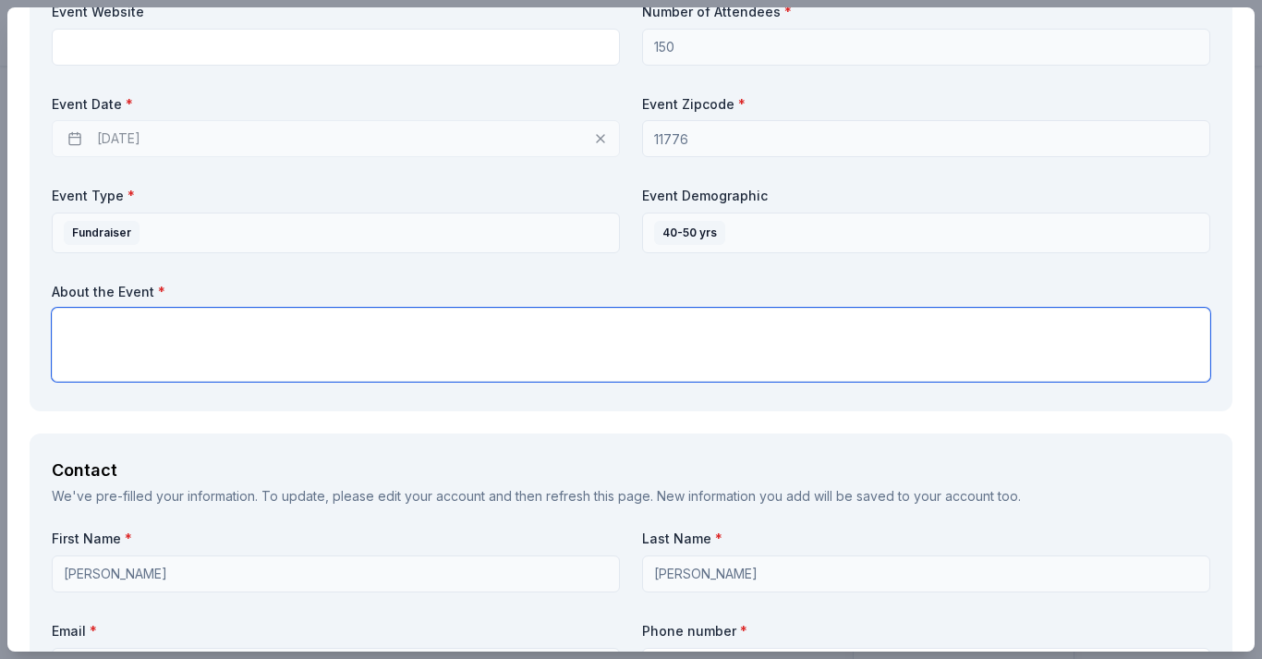
paste textarea "We kindly ask that you consider supporting the [GEOGRAPHIC_DATA][DEMOGRAPHIC_DA…"
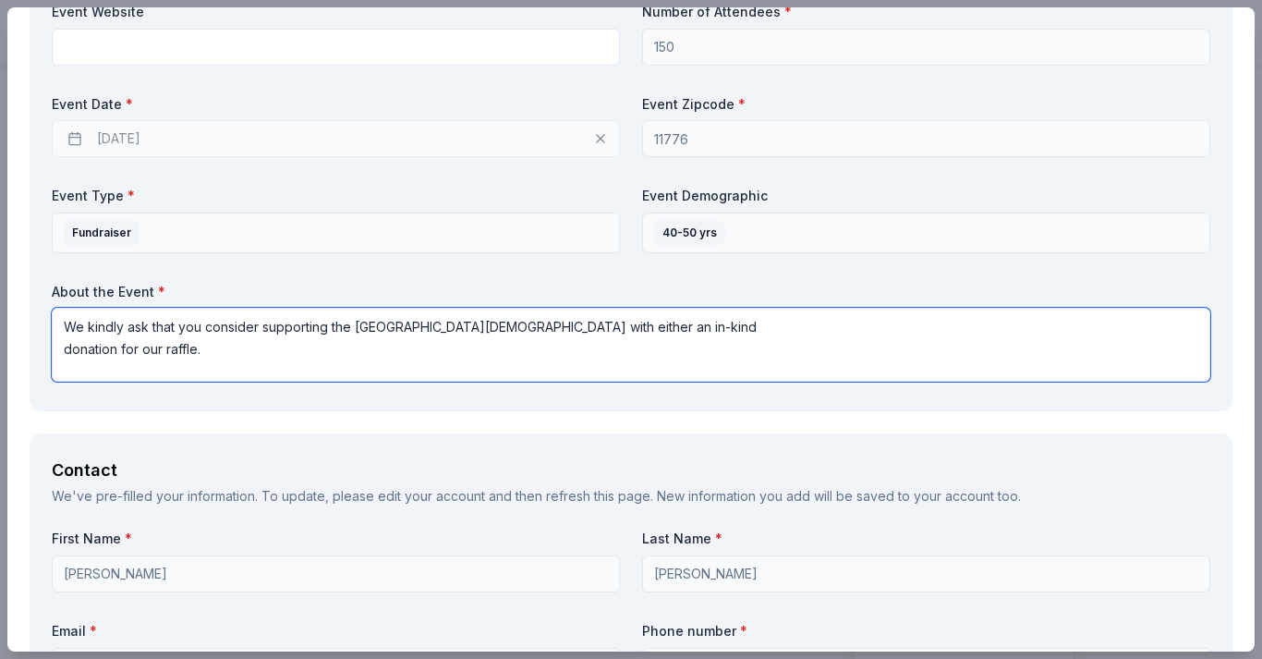
click at [64, 323] on textarea "We kindly ask that you consider supporting the [GEOGRAPHIC_DATA][DEMOGRAPHIC_DA…" at bounding box center [631, 345] width 1159 height 74
paste textarea "This event, which we anticipate will be attended by over 100 families, will not…"
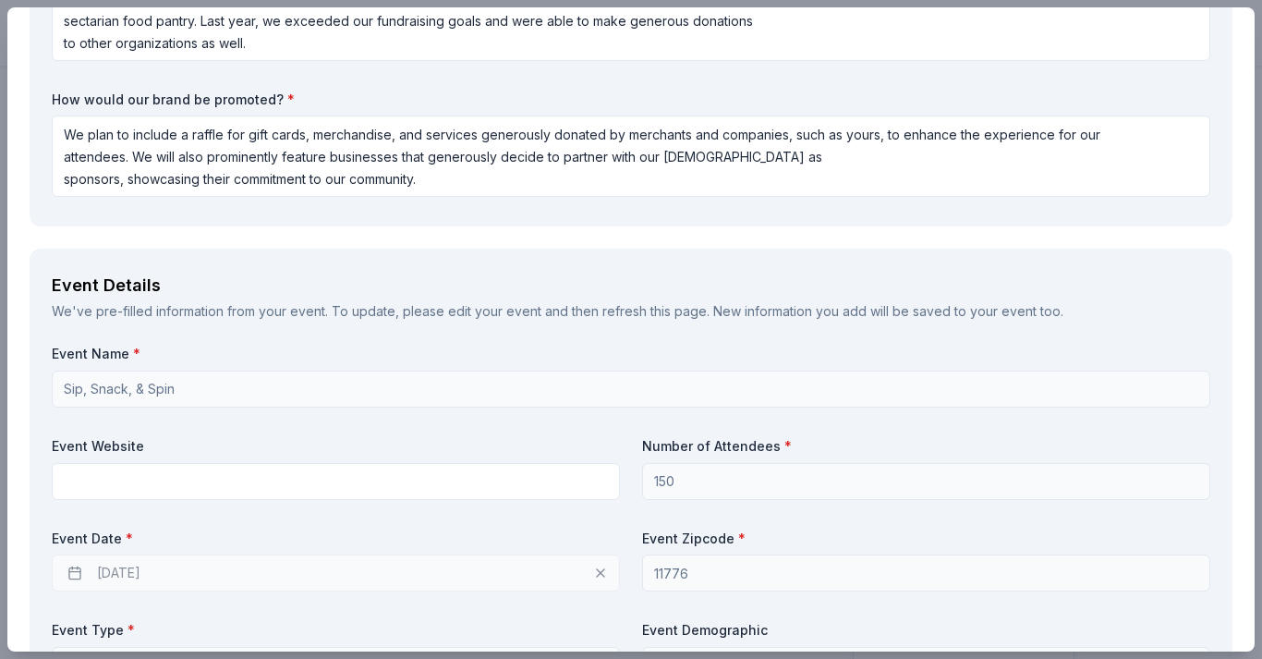
scroll to position [421, 0]
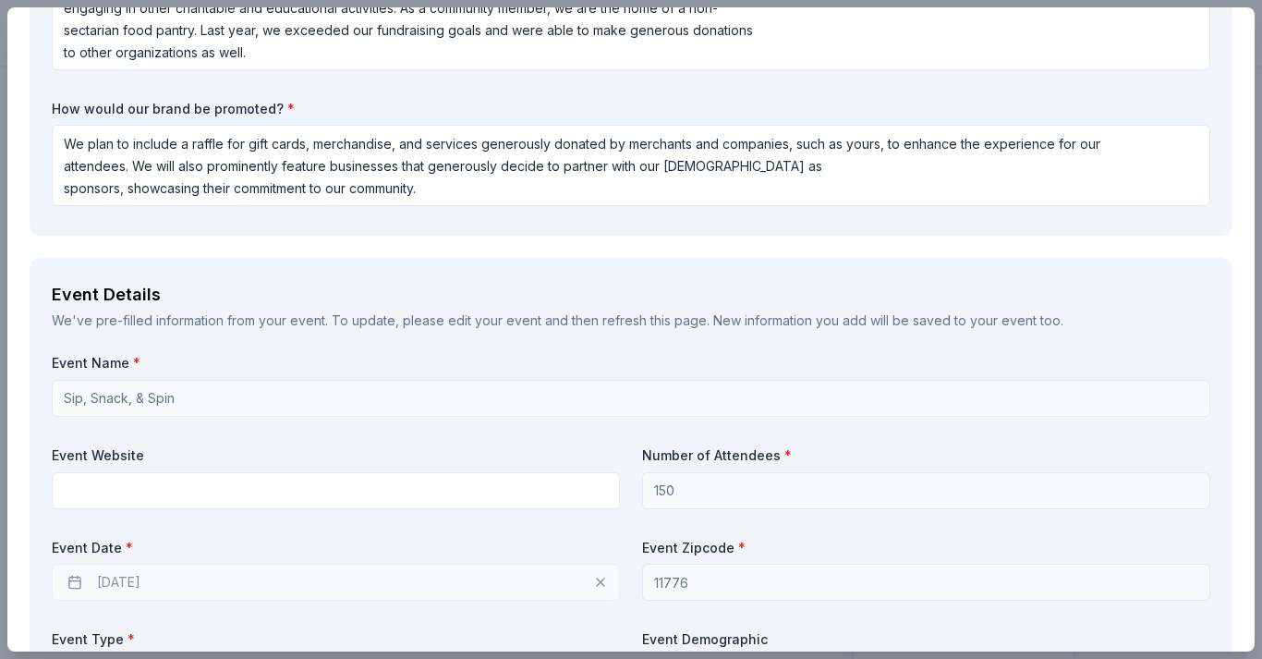
type textarea "This event, which we anticipate will be attended by over 100 families, will not…"
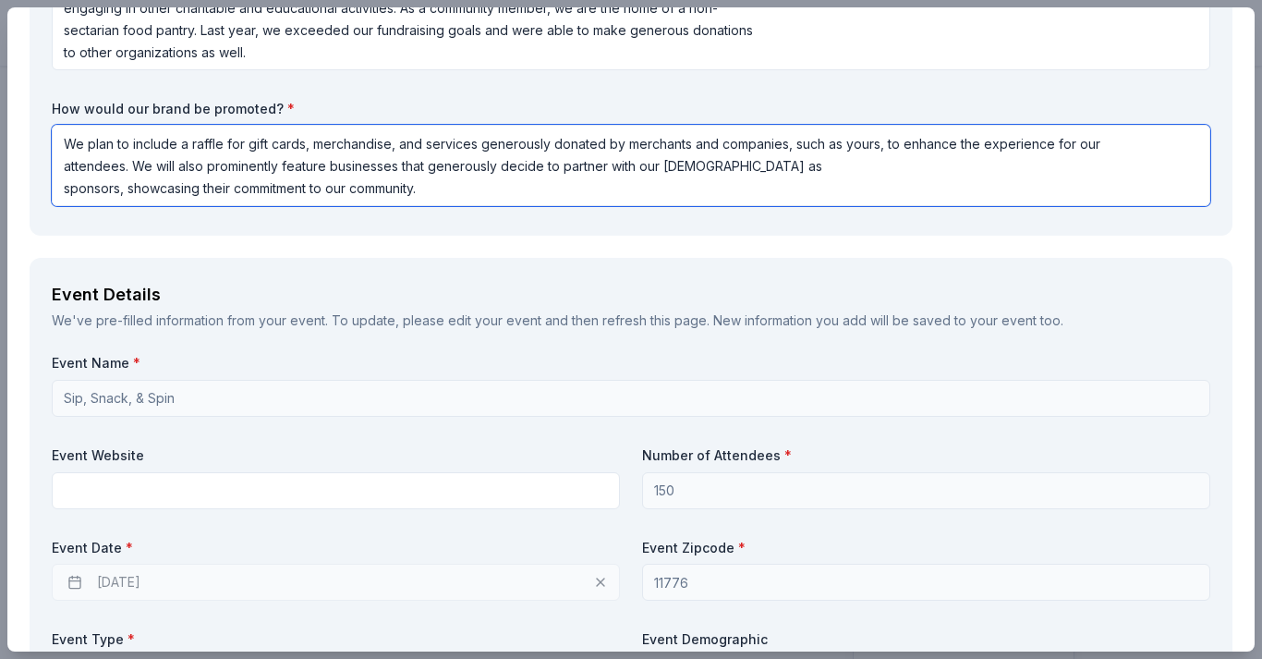
drag, startPoint x: 130, startPoint y: 163, endPoint x: 54, endPoint y: 124, distance: 86.0
click at [54, 125] on textarea "We plan to include a raffle for gift cards, merchandise, and services generousl…" at bounding box center [631, 165] width 1159 height 81
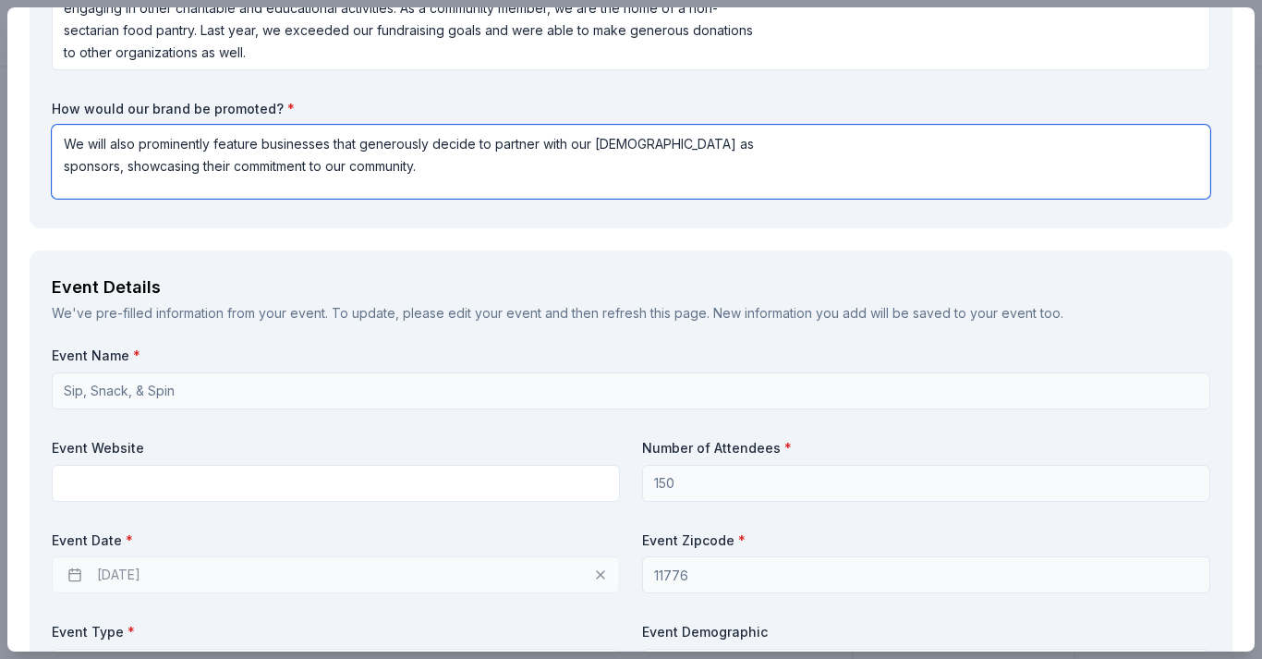
drag, startPoint x: 108, startPoint y: 142, endPoint x: 141, endPoint y: 140, distance: 33.4
click at [141, 140] on textarea "We will also prominently feature businesses that generously decide to partner w…" at bounding box center [631, 162] width 1159 height 74
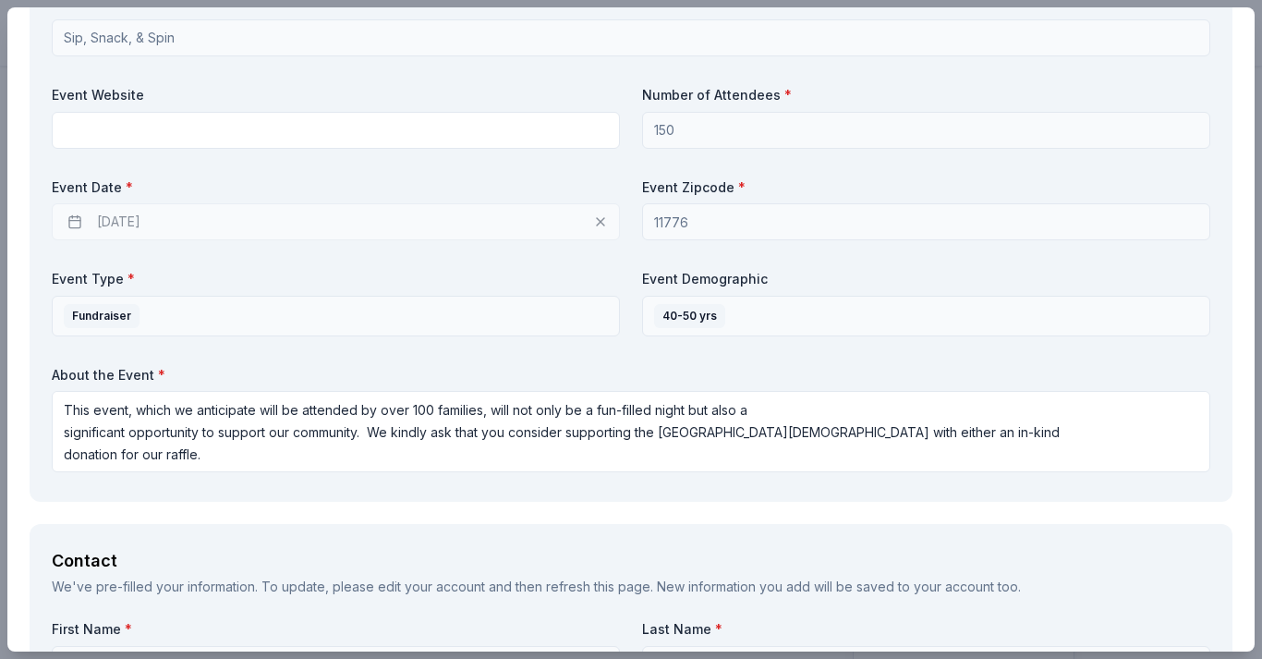
scroll to position [784, 0]
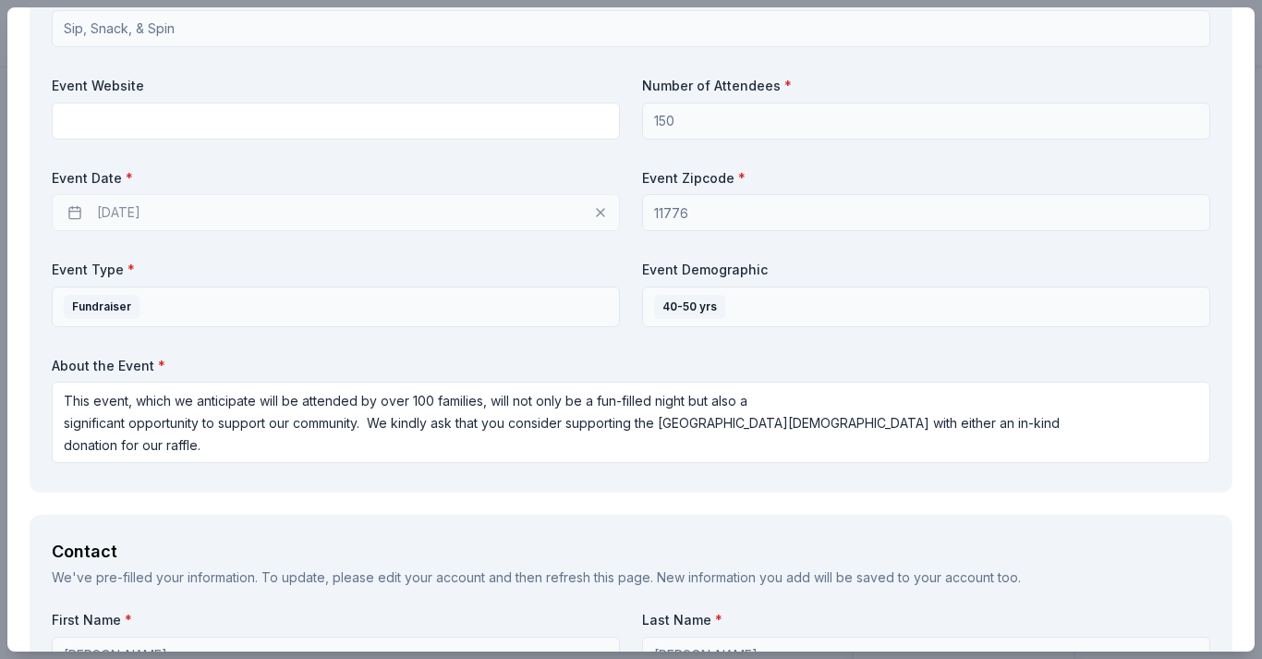
type textarea "We will prominently feature businesses that generously decide to partner with o…"
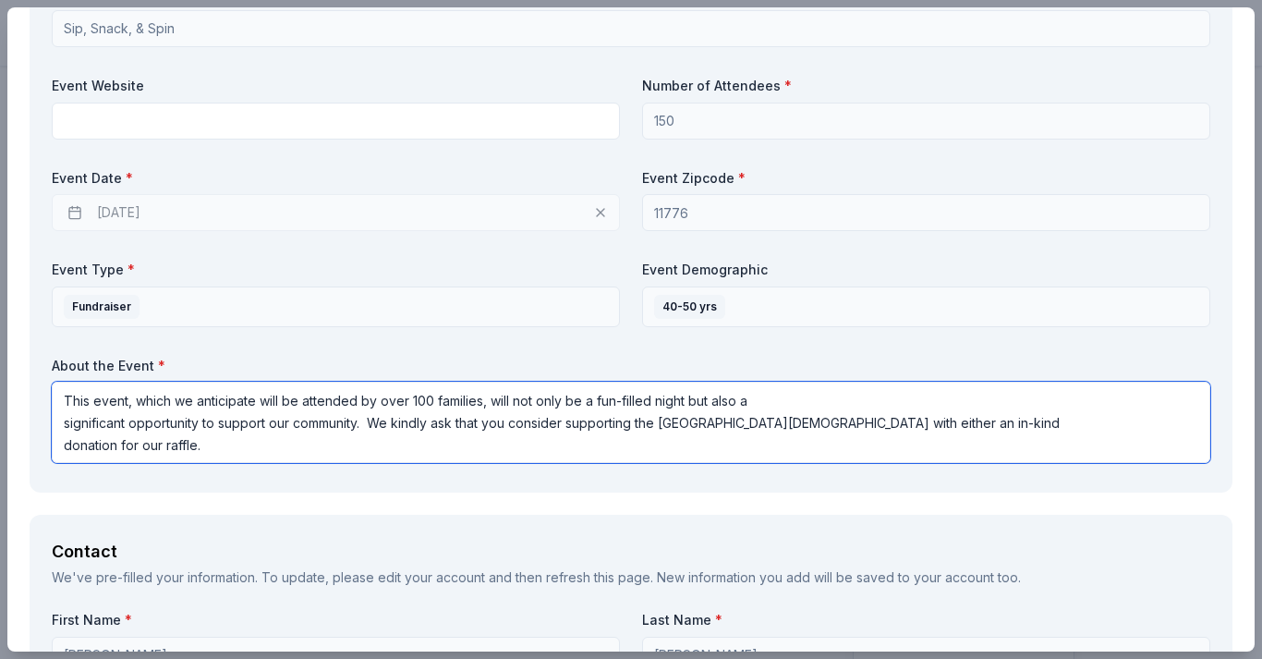
click at [371, 418] on textarea "This event, which we anticipate will be attended by over 100 families, will not…" at bounding box center [631, 422] width 1159 height 81
paste textarea "We plan to include a raffle for gift cards, merchandise, and services generousl…"
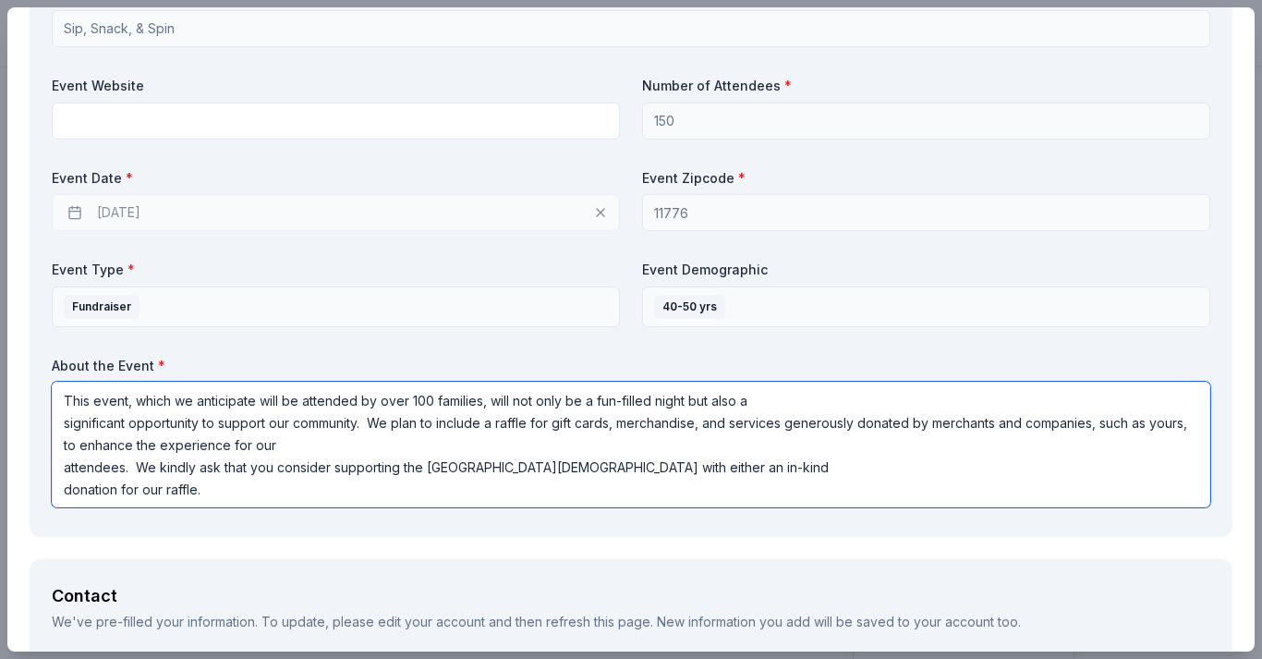
click at [64, 464] on textarea "This event, which we anticipate will be attended by over 100 families, will not…" at bounding box center [631, 445] width 1159 height 126
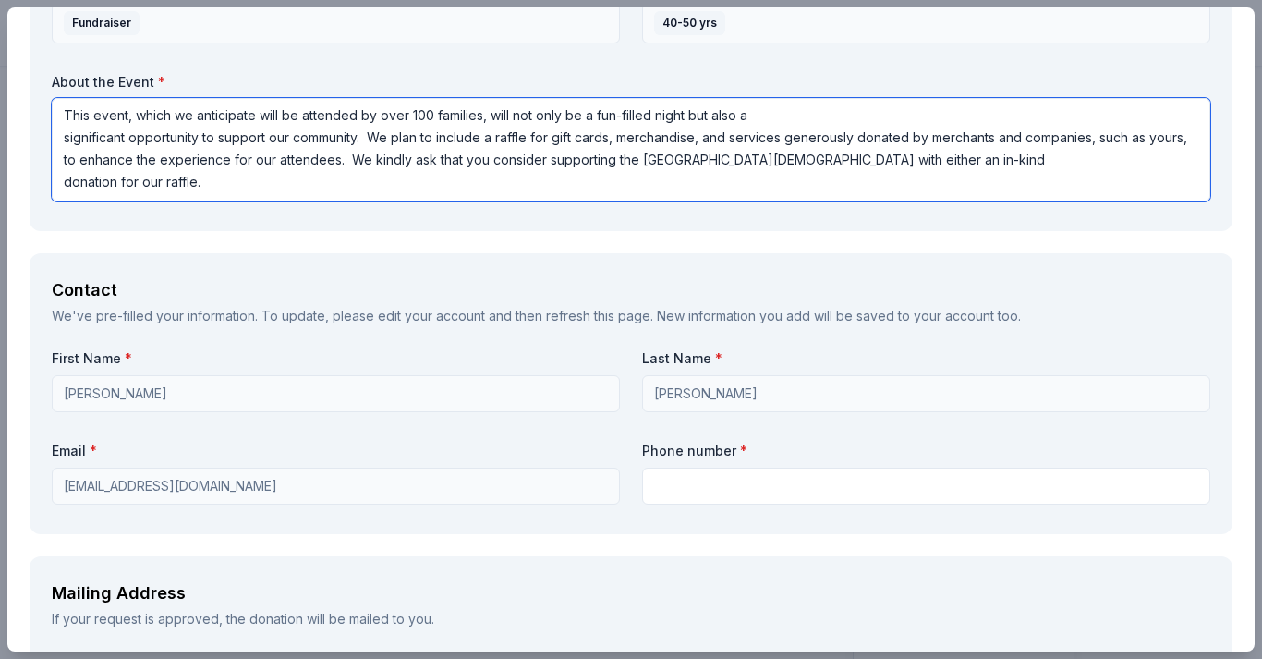
scroll to position [1080, 0]
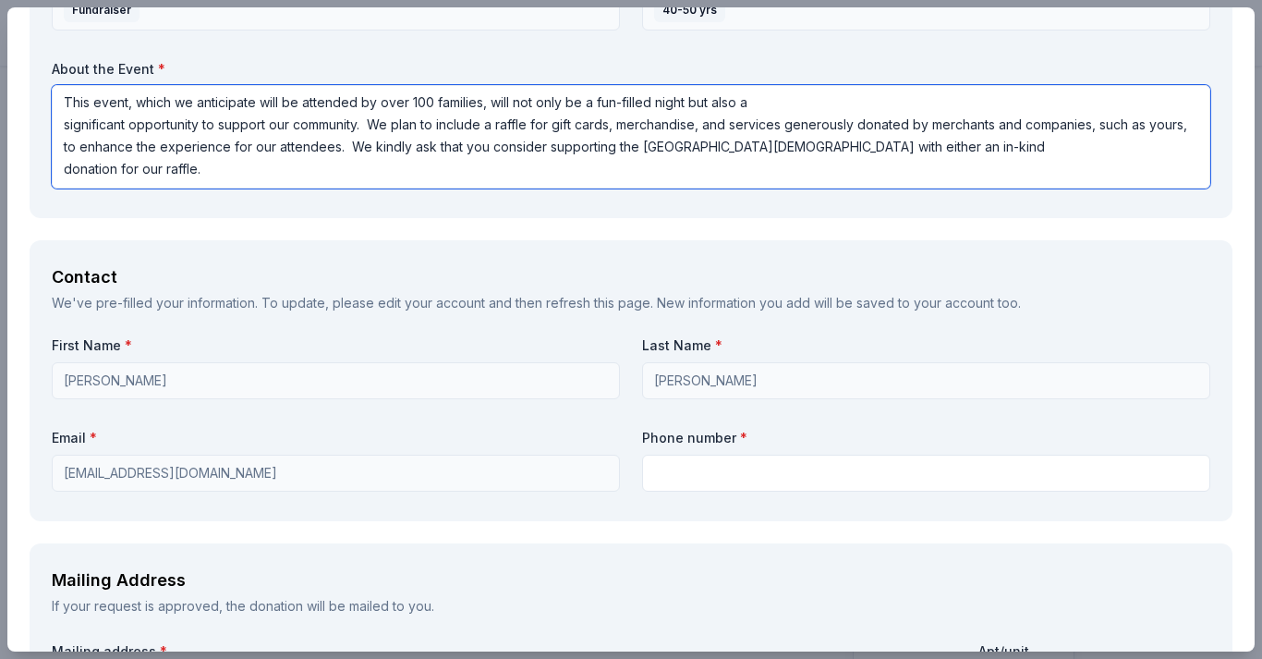
type textarea "This event, which we anticipate will be attended by over 100 families, will not…"
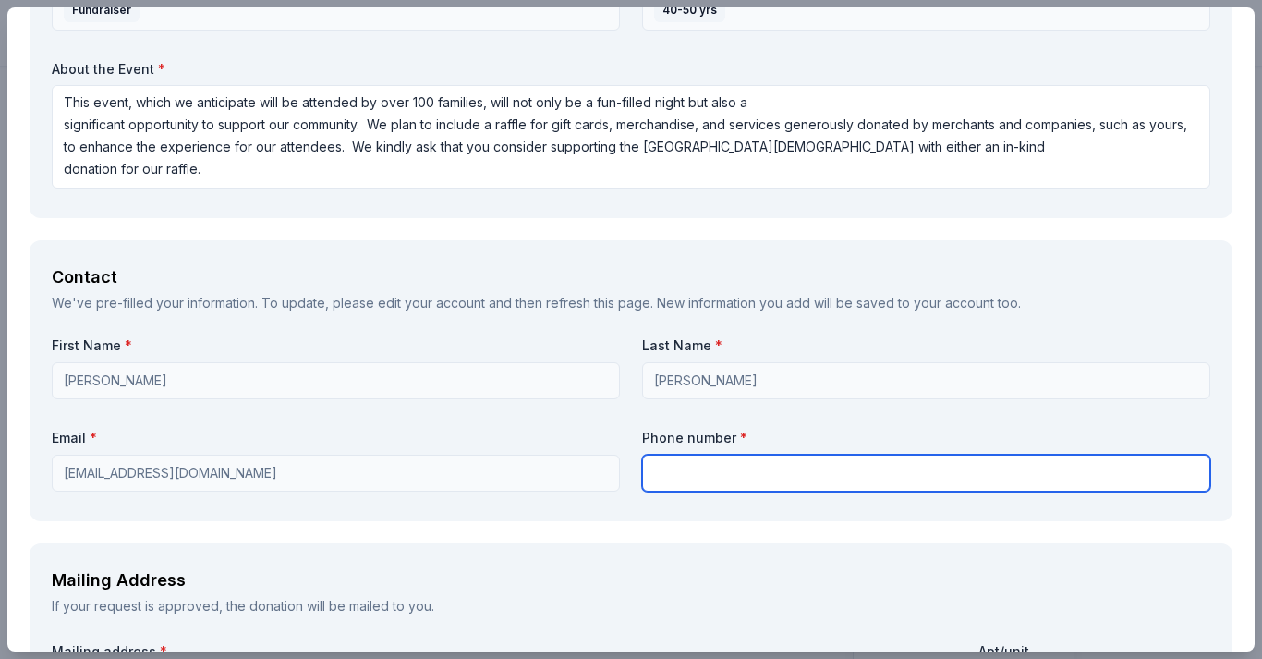
paste input "[PHONE_NUMBER]"
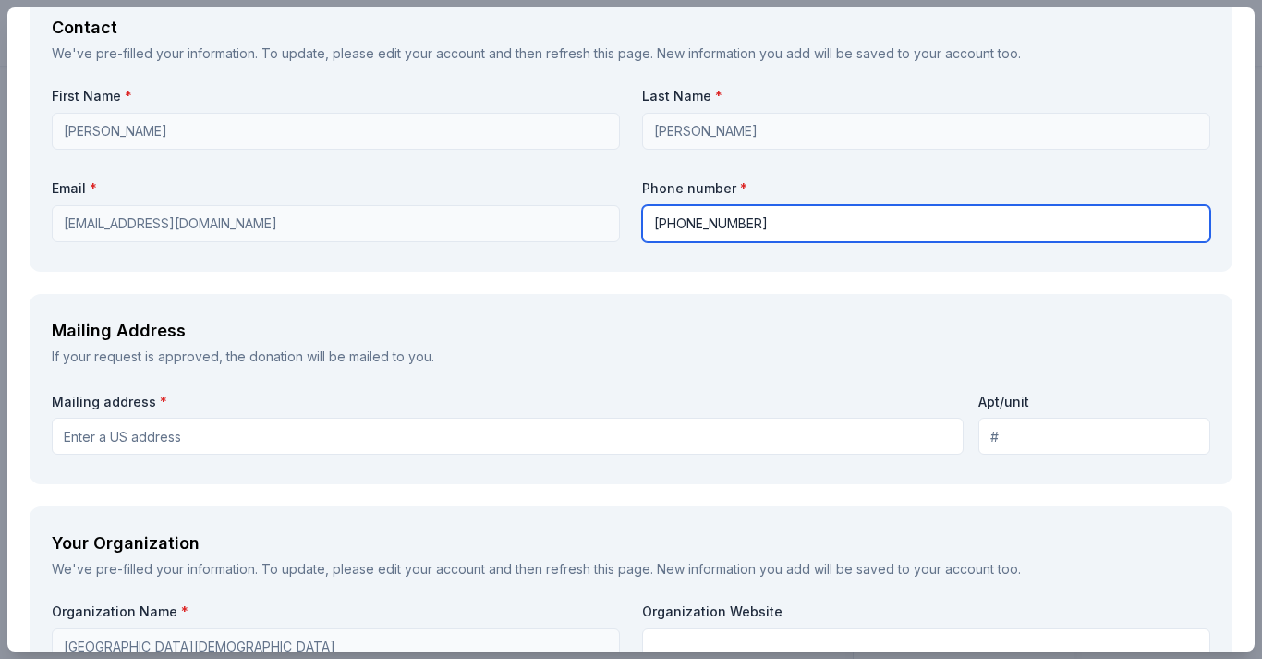
scroll to position [1332, 0]
type input "[PHONE_NUMBER]"
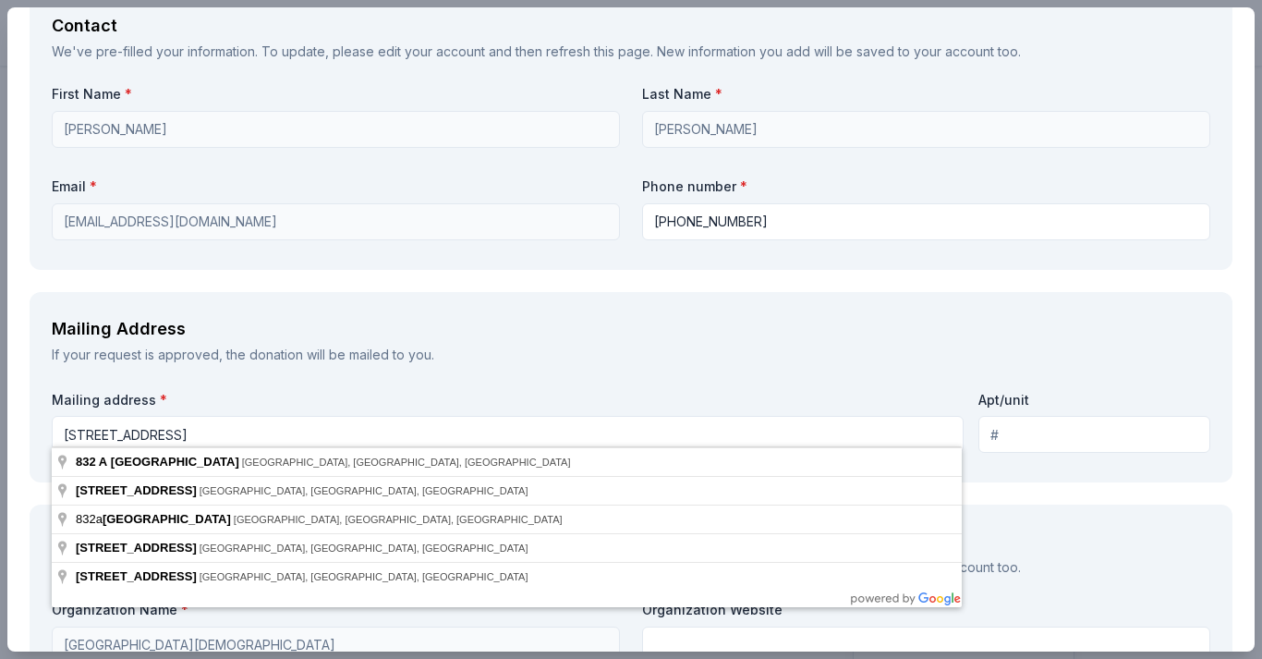
drag, startPoint x: 442, startPoint y: 439, endPoint x: 382, endPoint y: 368, distance: 93.1
click at [381, 369] on div "Mailing Address If your request is approved, the donation will be mailed to you…" at bounding box center [631, 387] width 1203 height 191
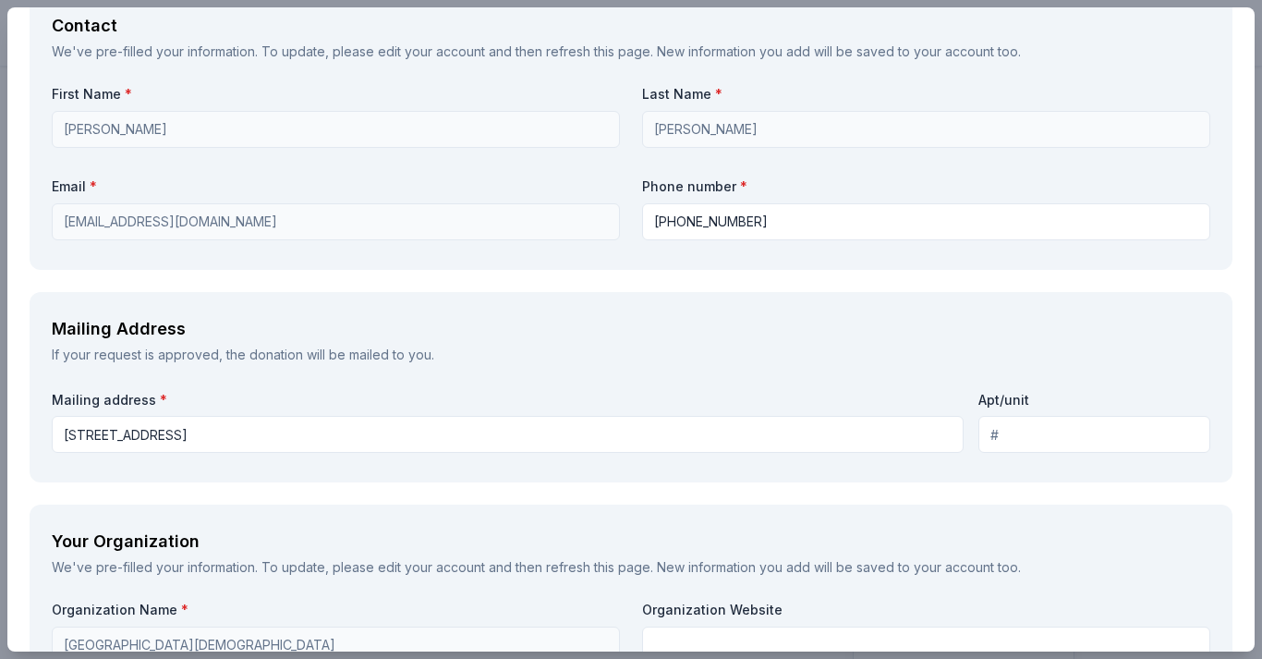
type input "[STREET_ADDRESS]"
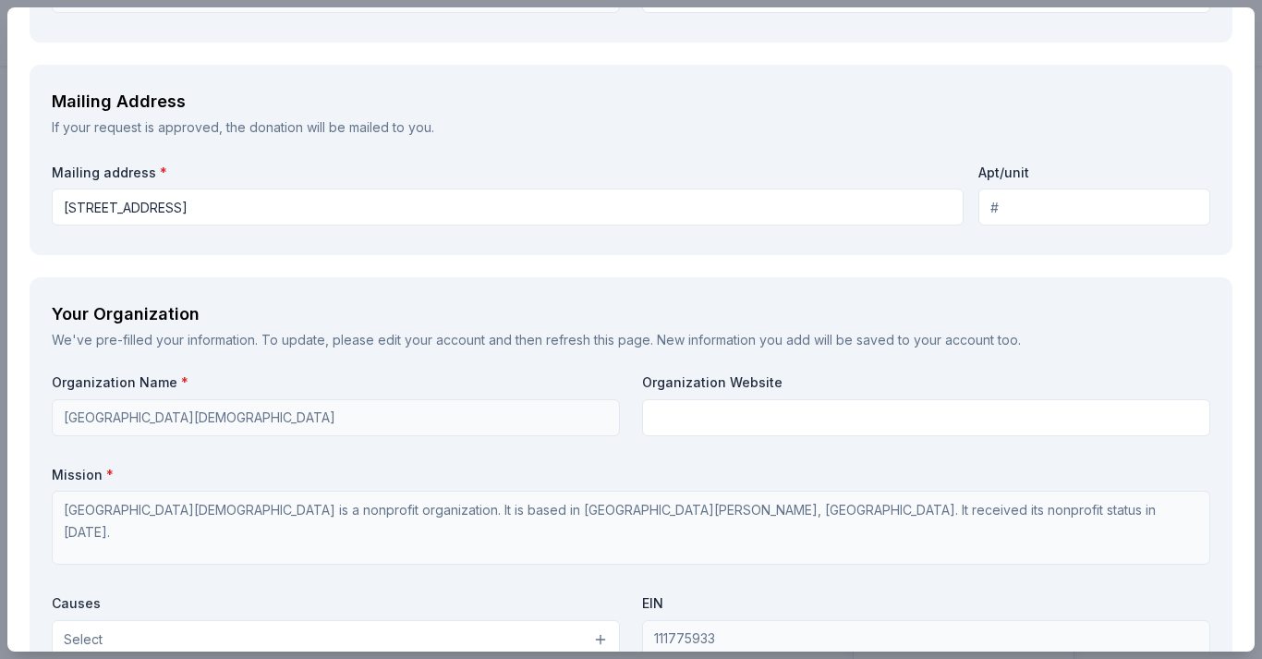
scroll to position [1563, 0]
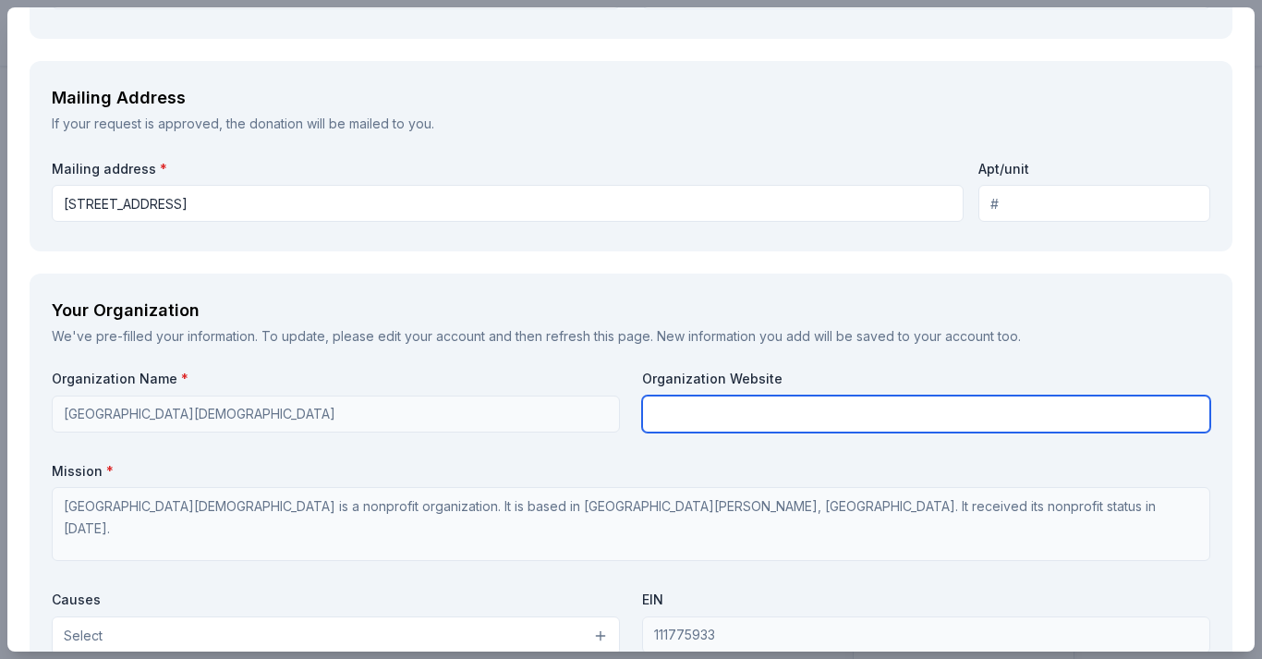
paste input "[URL][DOMAIN_NAME]"
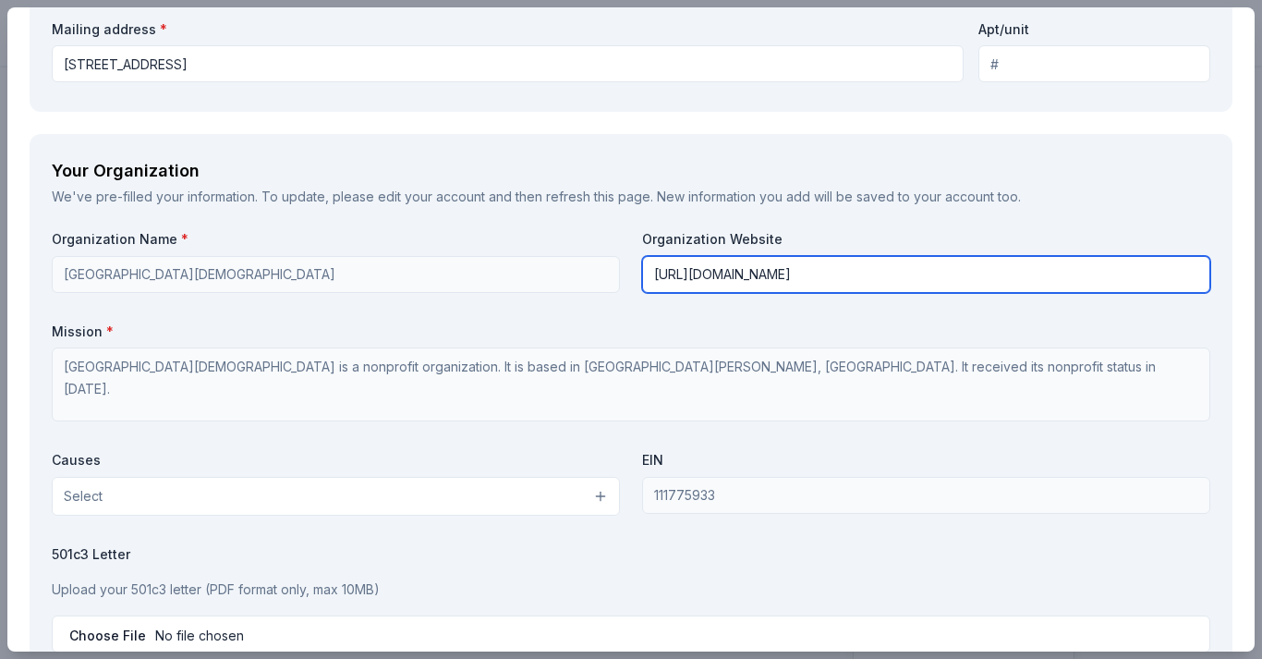
scroll to position [1714, 0]
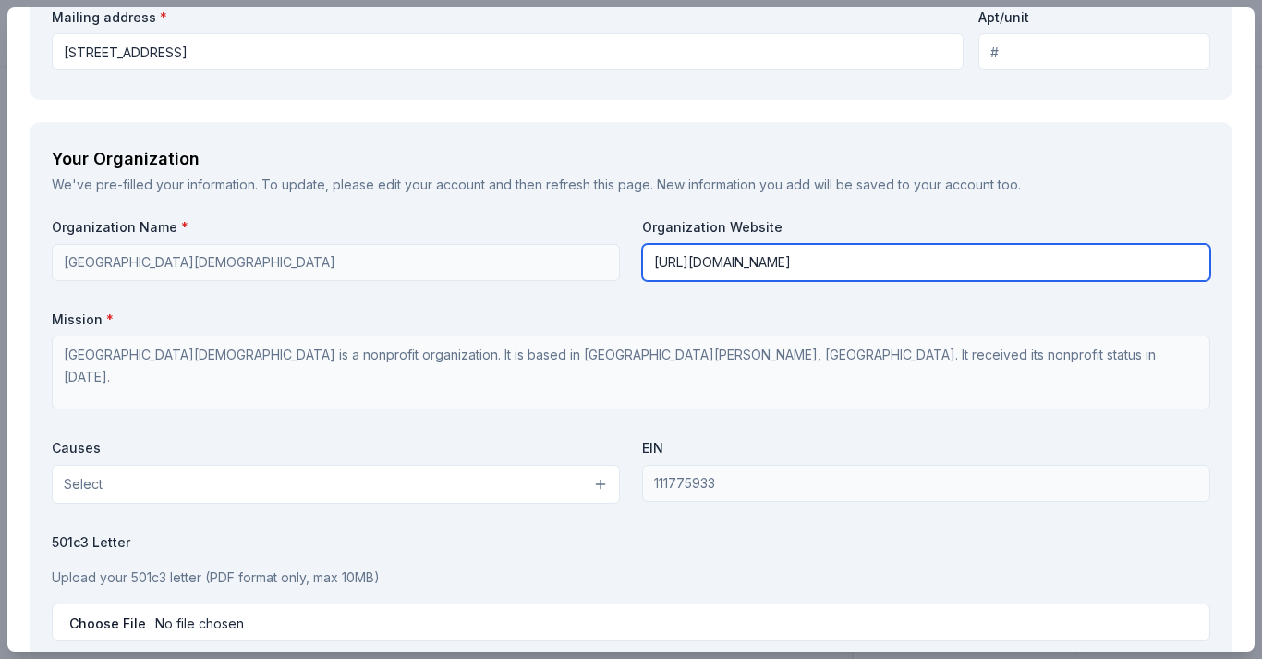
type input "[URL][DOMAIN_NAME]"
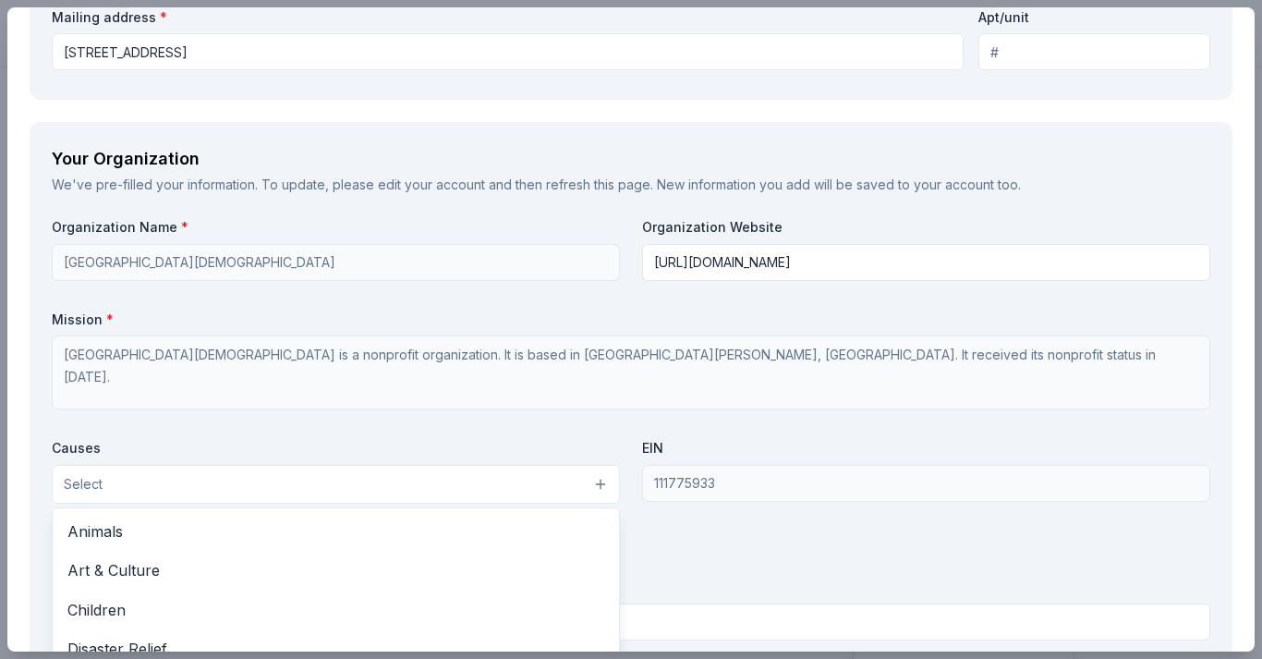
click at [496, 468] on button "Select" at bounding box center [336, 484] width 568 height 39
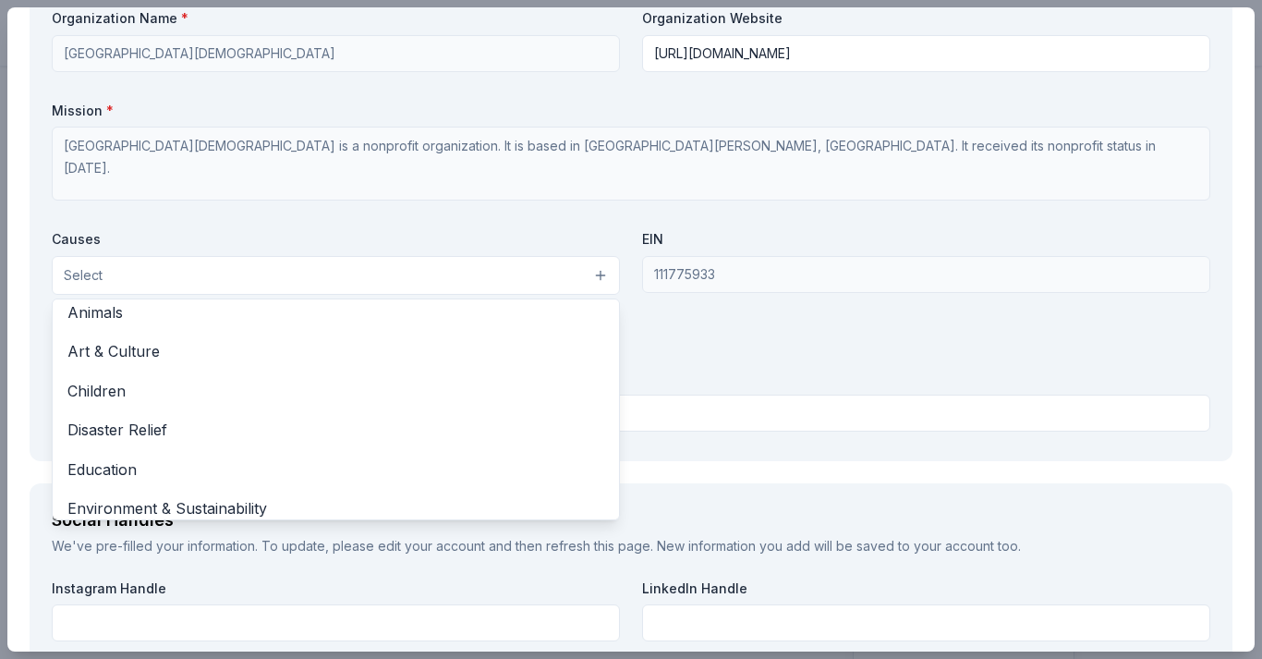
scroll to position [7, 0]
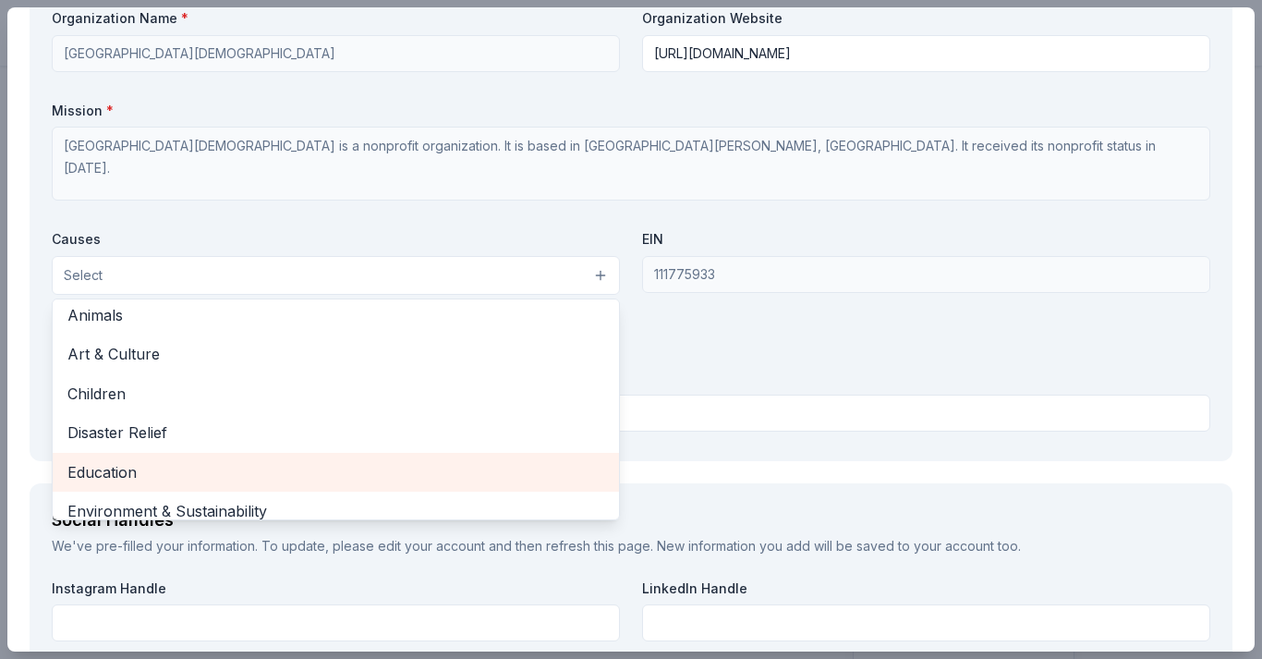
click at [306, 460] on span "Education" at bounding box center [335, 472] width 537 height 24
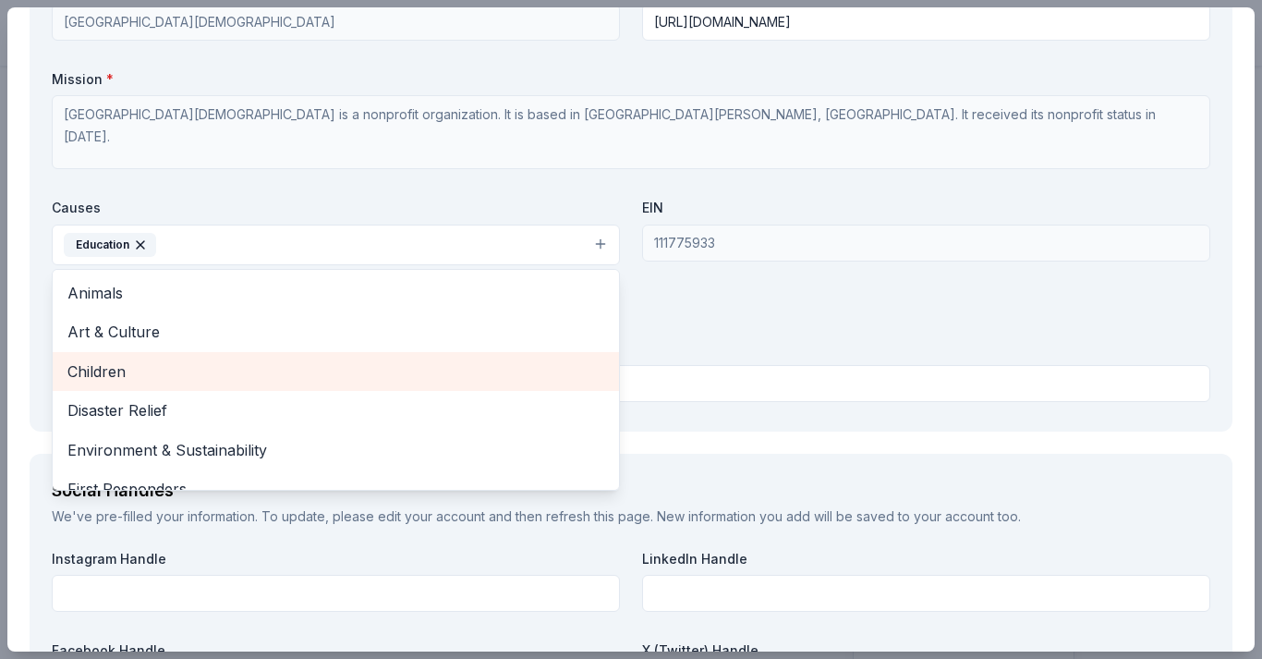
scroll to position [0, 0]
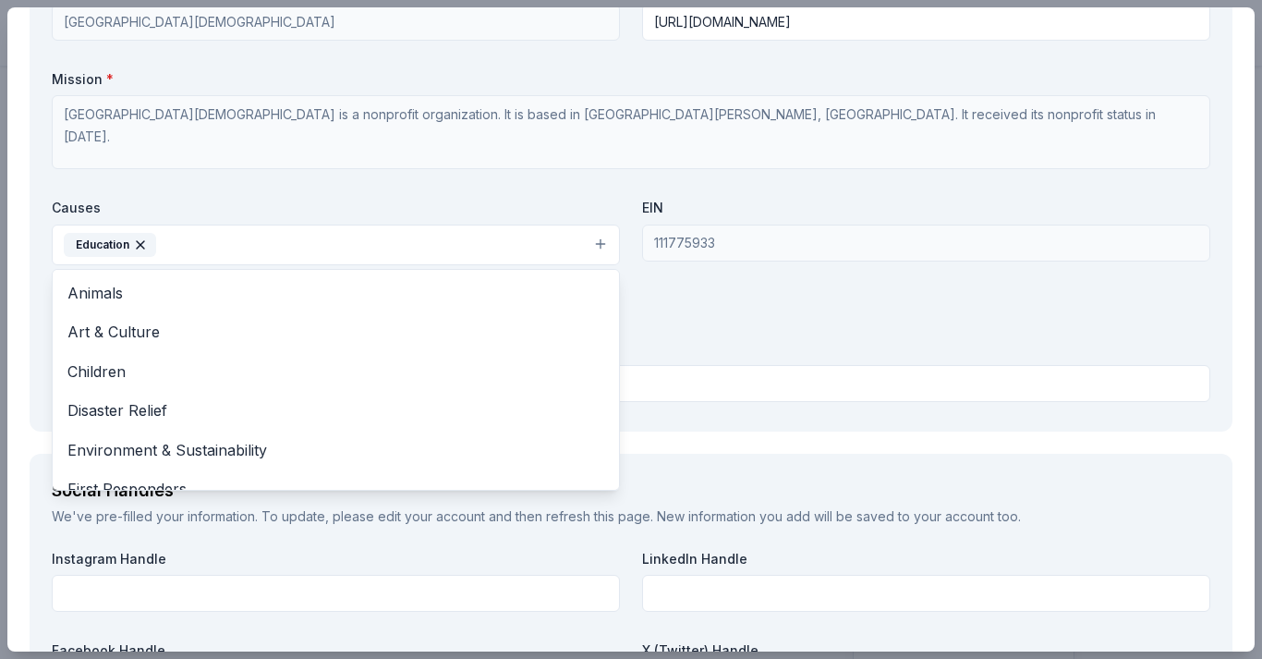
click at [444, 172] on div "Organization Name * North Shore [DEMOGRAPHIC_DATA] Center Organization Website …" at bounding box center [631, 193] width 1159 height 431
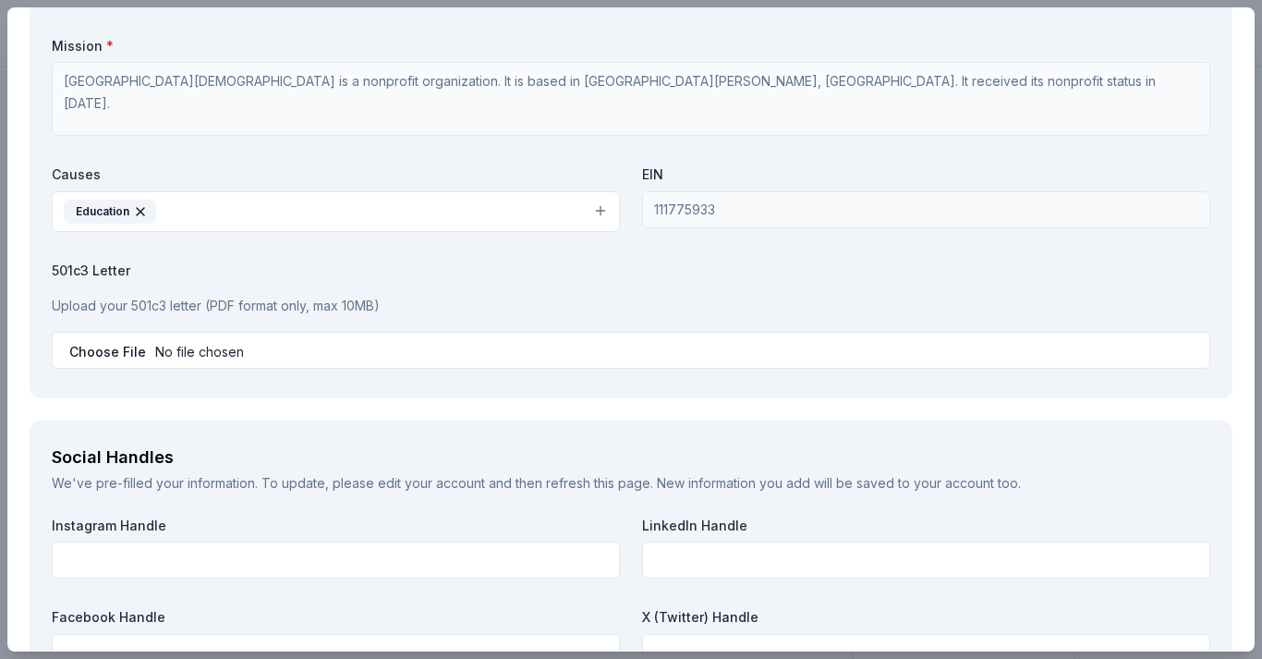
scroll to position [2000, 0]
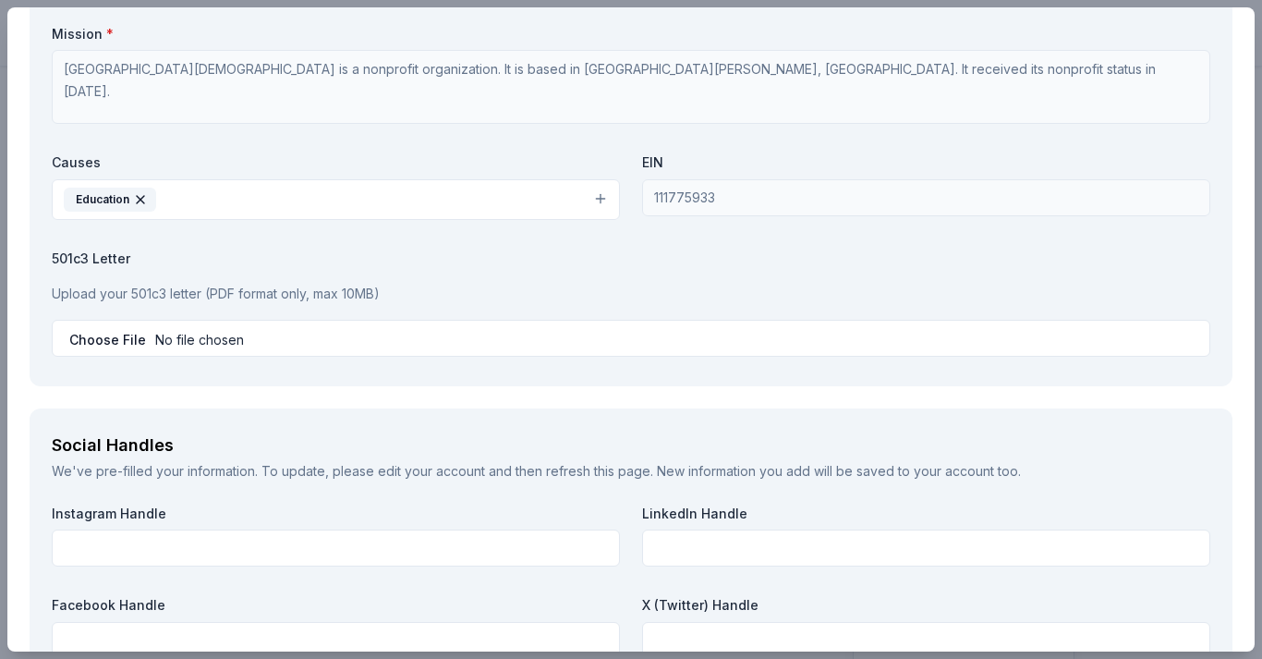
click at [128, 332] on input "file" at bounding box center [631, 338] width 1159 height 37
type input "C:\fakepath\Donation Solicitation Letter Sip, Snack & Spin.pdf"
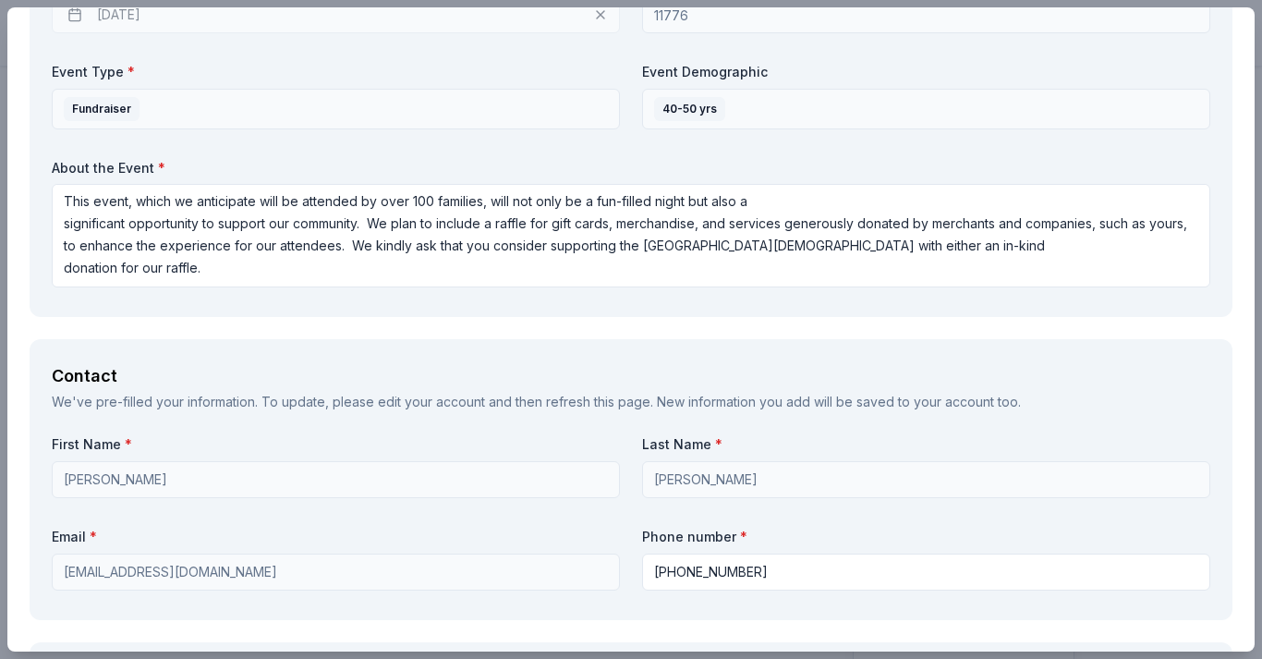
scroll to position [0, 0]
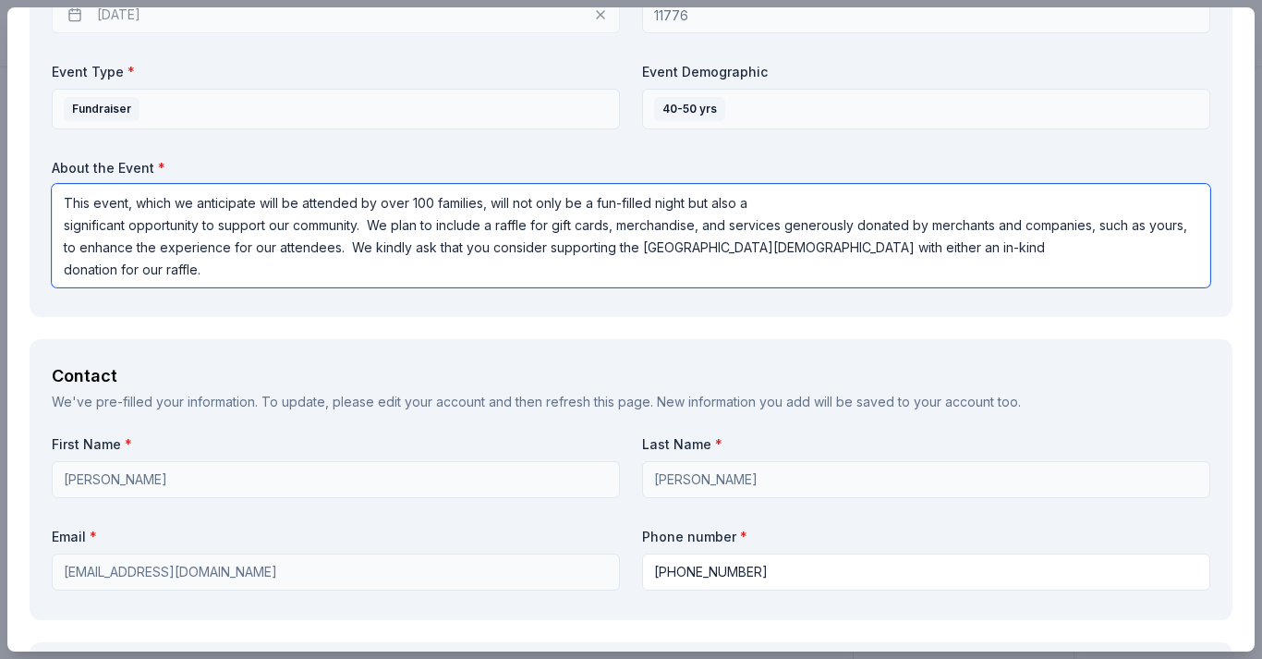
drag, startPoint x: 351, startPoint y: 247, endPoint x: 360, endPoint y: 269, distance: 24.0
click at [360, 269] on textarea "This event, which we anticipate will be attended by over 100 families, will not…" at bounding box center [631, 236] width 1159 height 104
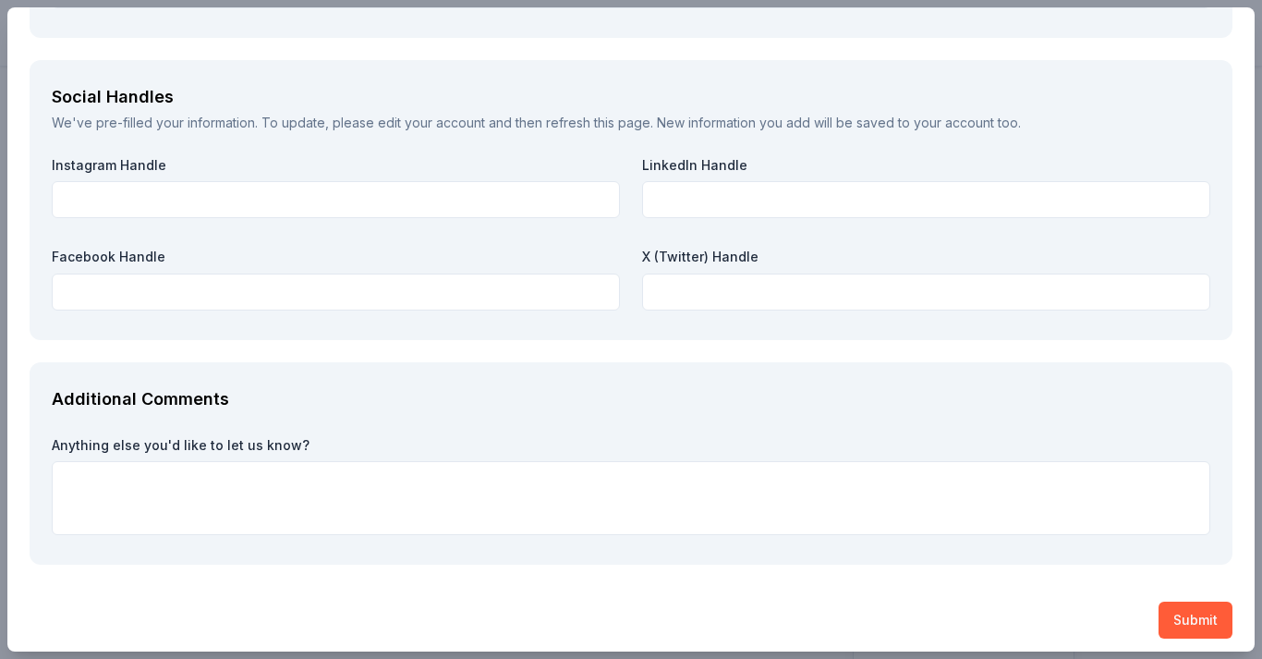
scroll to position [2347, 0]
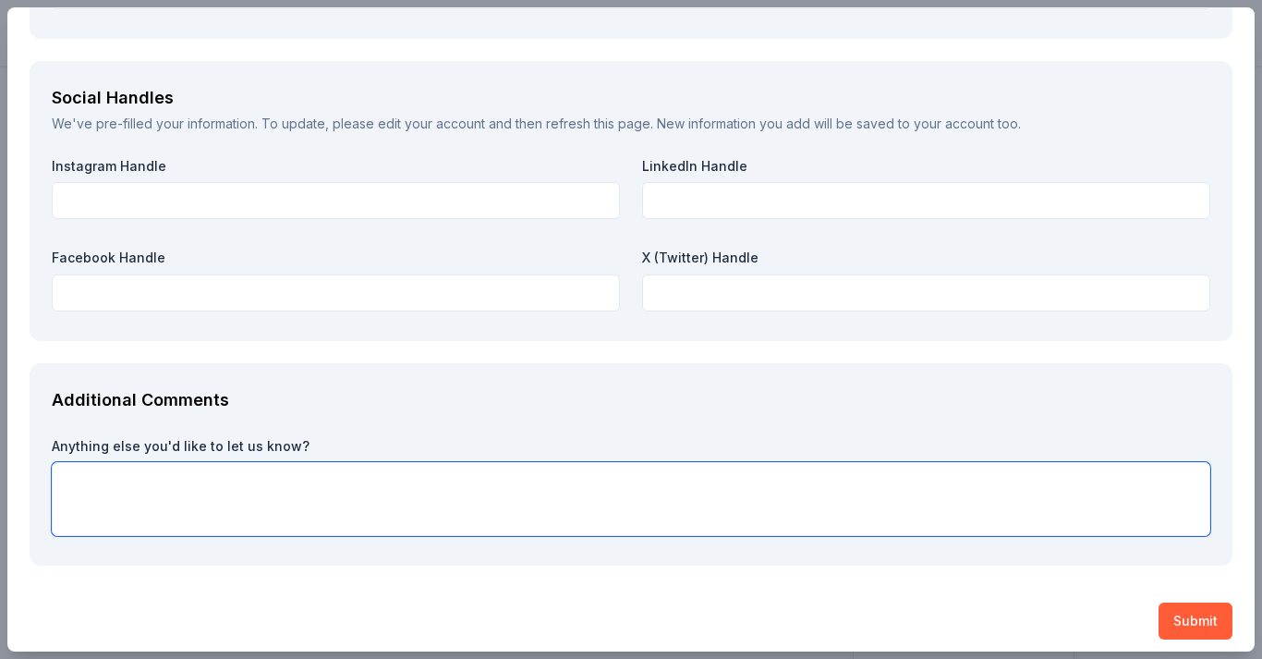
click at [346, 484] on textarea at bounding box center [631, 499] width 1159 height 74
paste textarea "We kindly ask that you consider supporting the [GEOGRAPHIC_DATA][DEMOGRAPHIC_DA…"
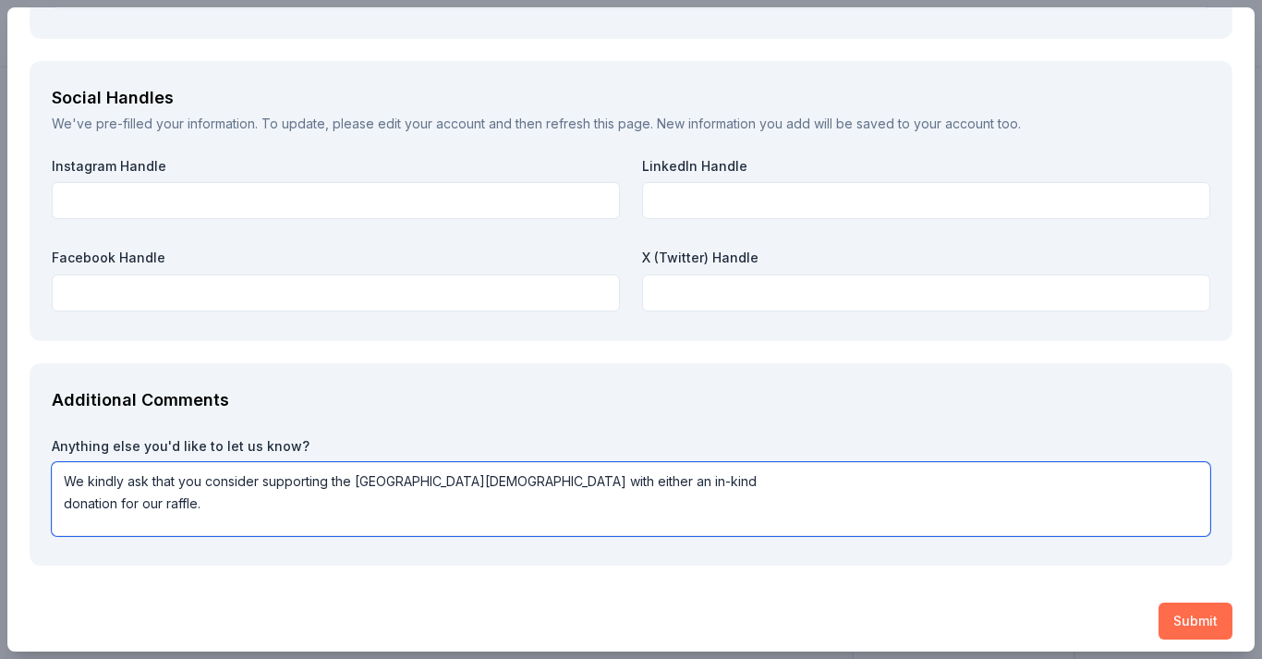
type textarea "We kindly ask that you consider supporting the [GEOGRAPHIC_DATA][DEMOGRAPHIC_DA…"
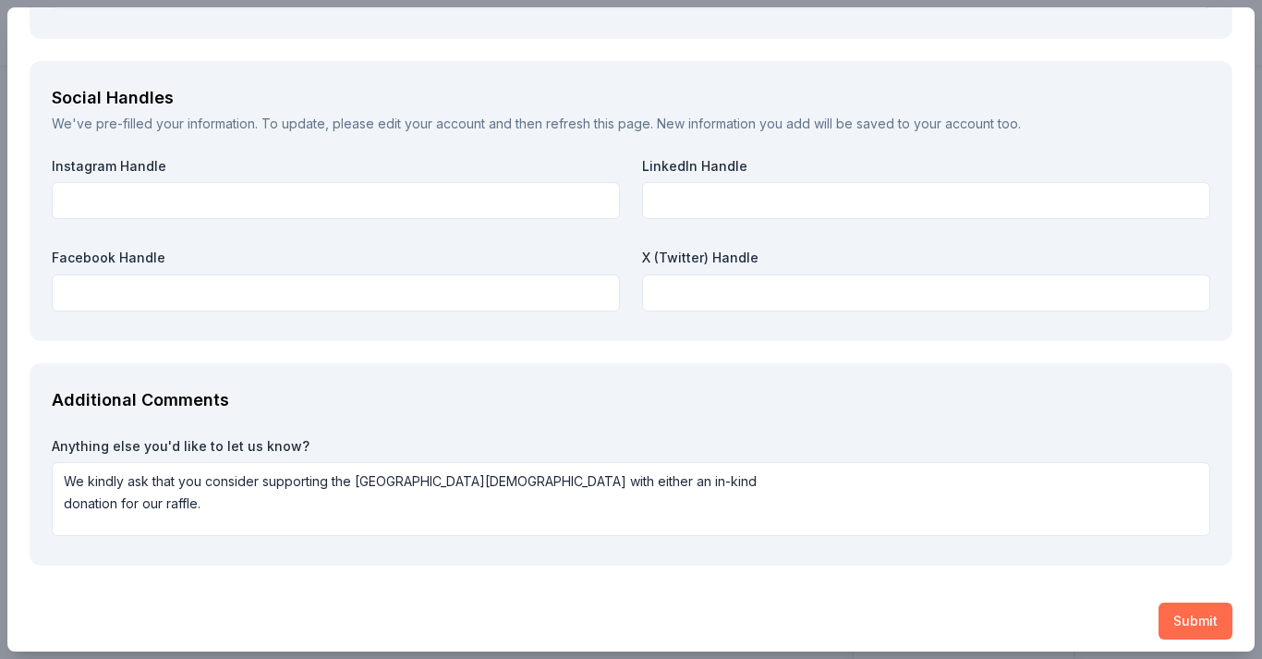
click at [1185, 619] on button "Submit" at bounding box center [1196, 621] width 74 height 37
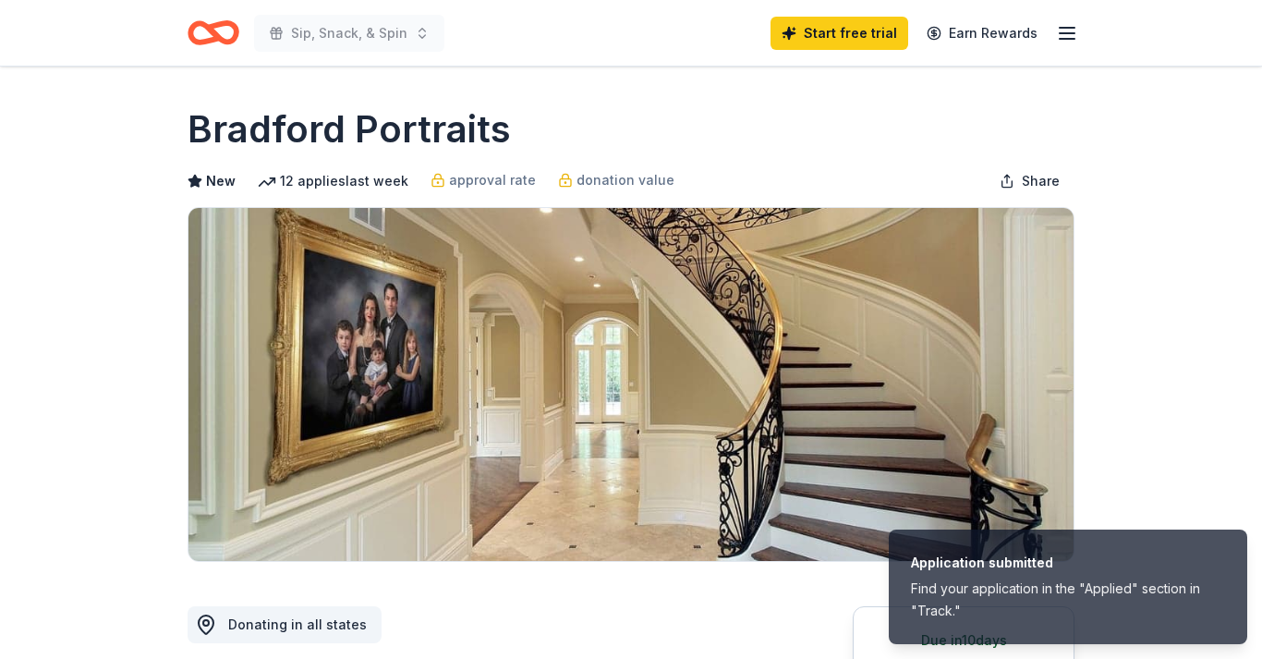
click at [1064, 42] on icon "button" at bounding box center [1067, 33] width 22 height 22
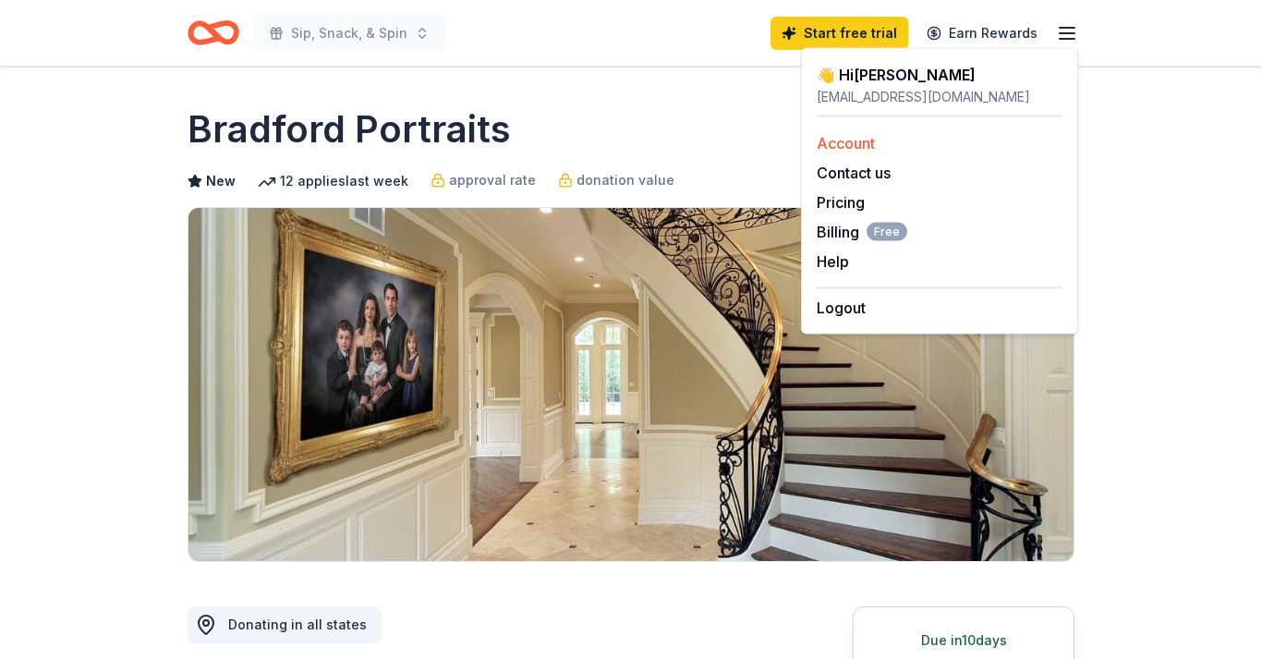
click at [856, 152] on div "Account" at bounding box center [940, 143] width 246 height 22
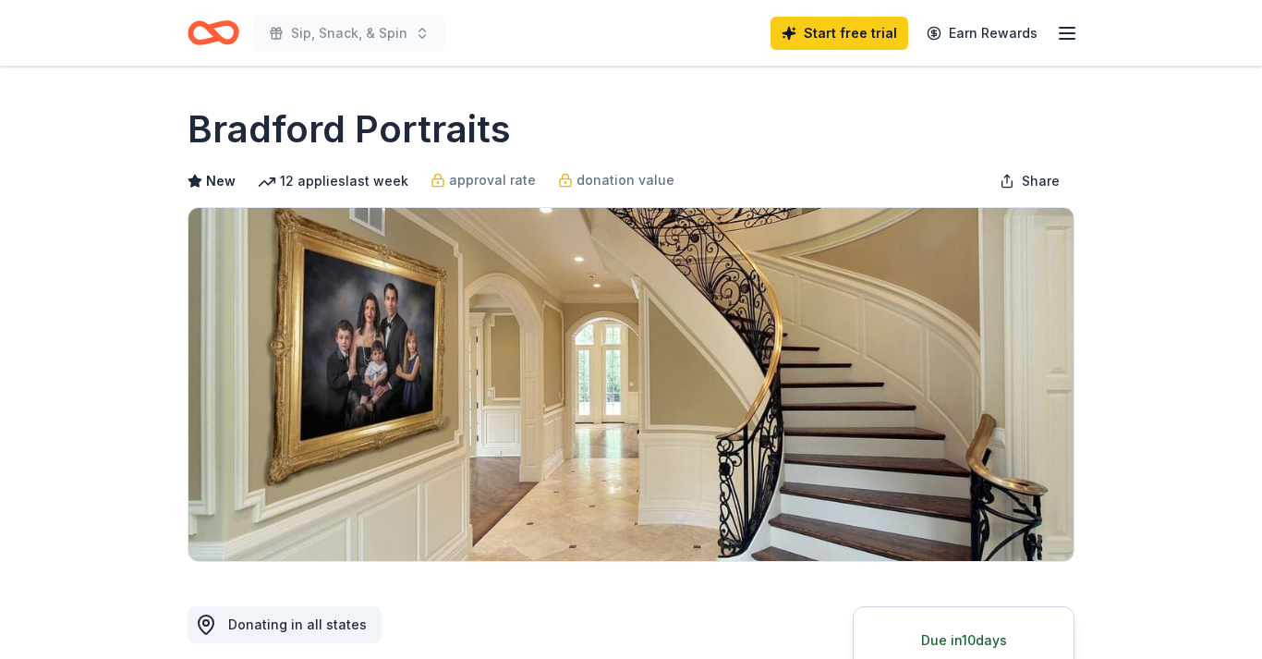
click at [1059, 38] on icon "button" at bounding box center [1067, 33] width 22 height 22
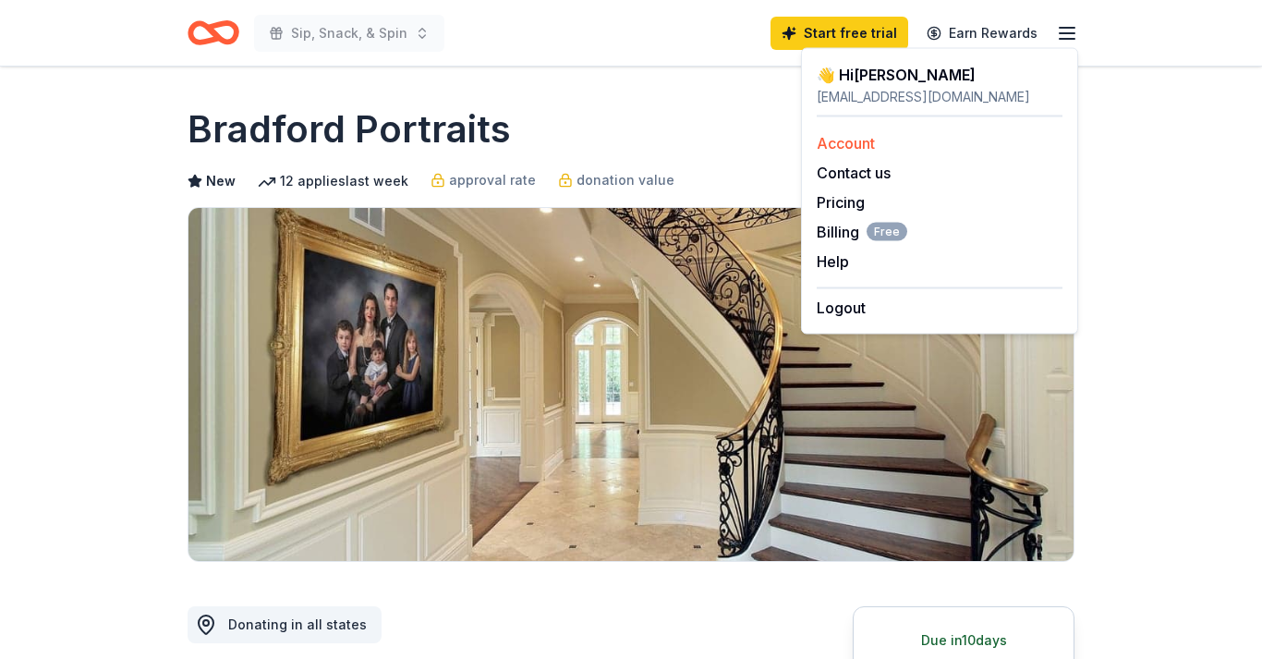
click at [847, 140] on link "Account" at bounding box center [846, 143] width 58 height 18
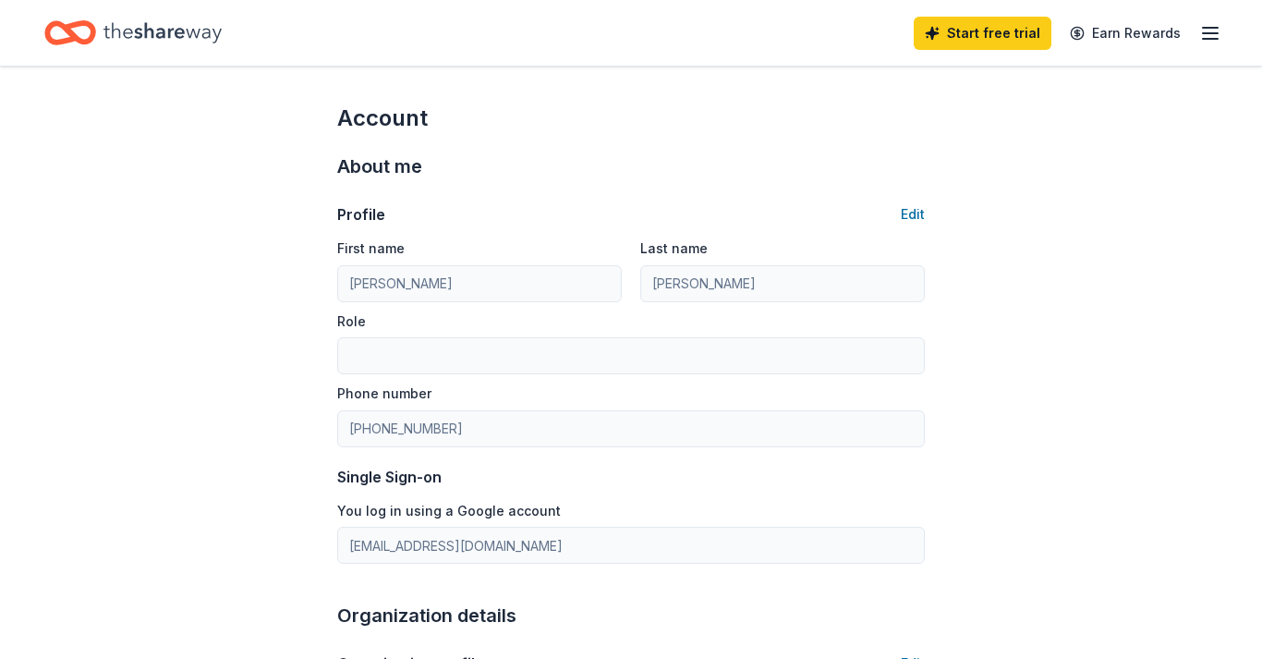
click at [182, 35] on icon "Home" at bounding box center [163, 33] width 118 height 38
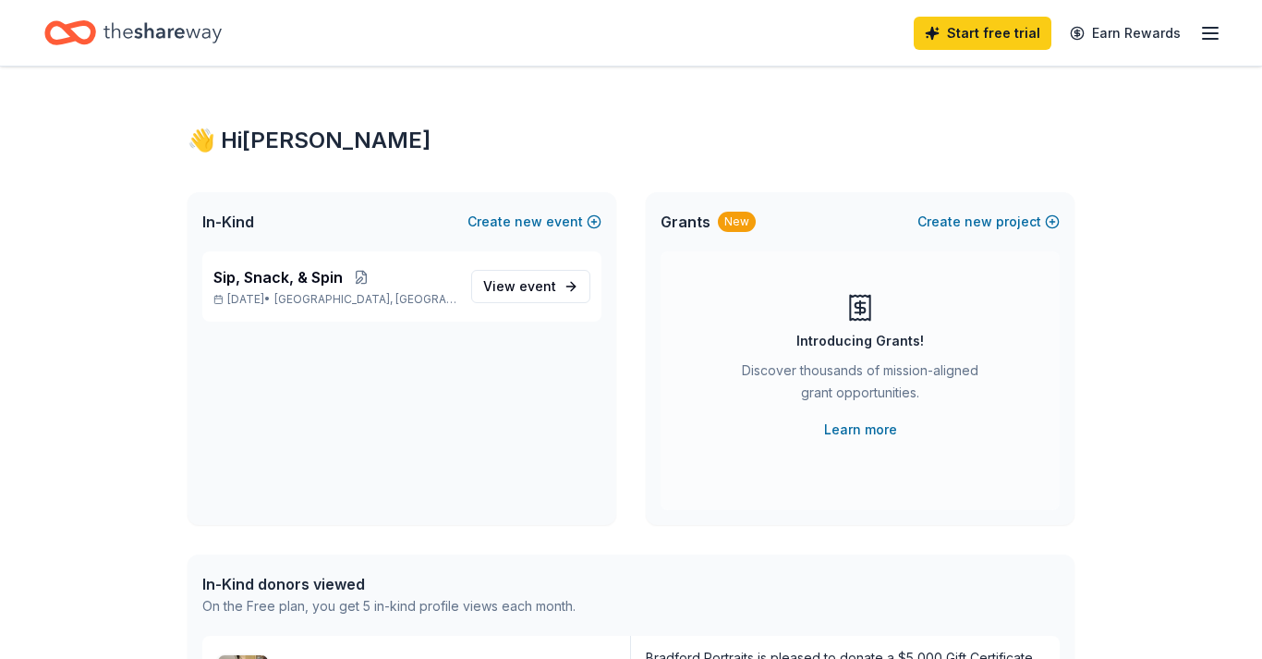
click at [266, 140] on div "👋 Hi Stacey" at bounding box center [631, 141] width 887 height 30
click at [151, 37] on icon "Home" at bounding box center [163, 33] width 118 height 38
